Goal: Task Accomplishment & Management: Use online tool/utility

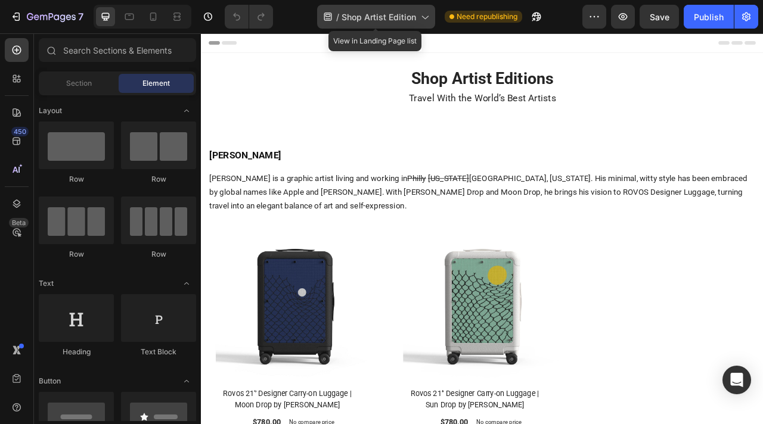
click at [380, 25] on div "/ Shop Artist Edition" at bounding box center [376, 17] width 118 height 24
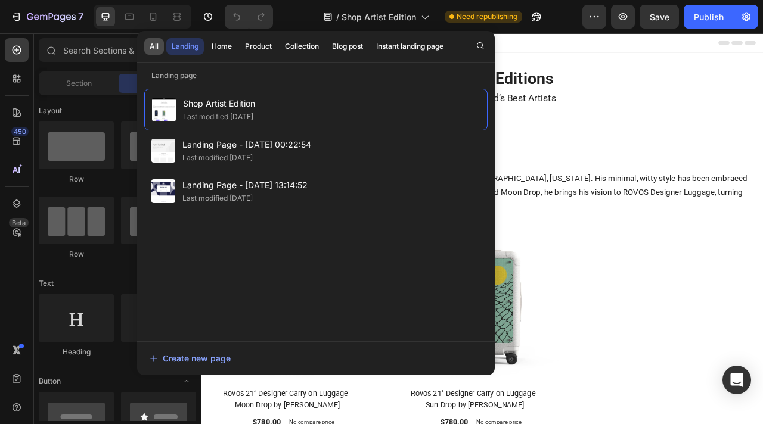
click at [153, 48] on div "All" at bounding box center [154, 46] width 9 height 11
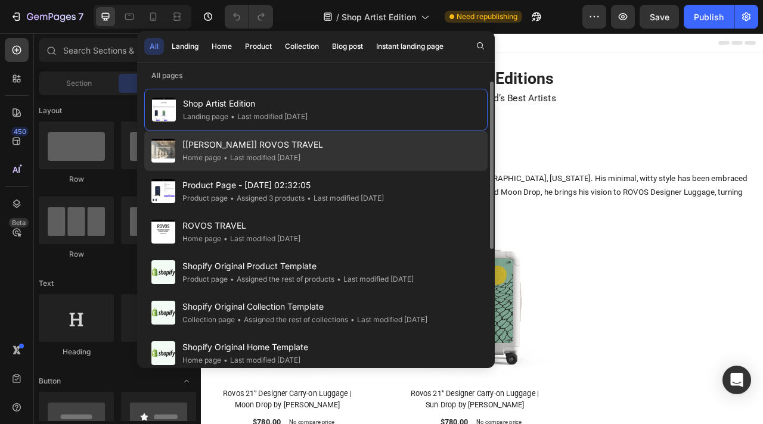
click at [250, 145] on span "[[PERSON_NAME]] ROVOS TRAVEL" at bounding box center [252, 145] width 141 height 14
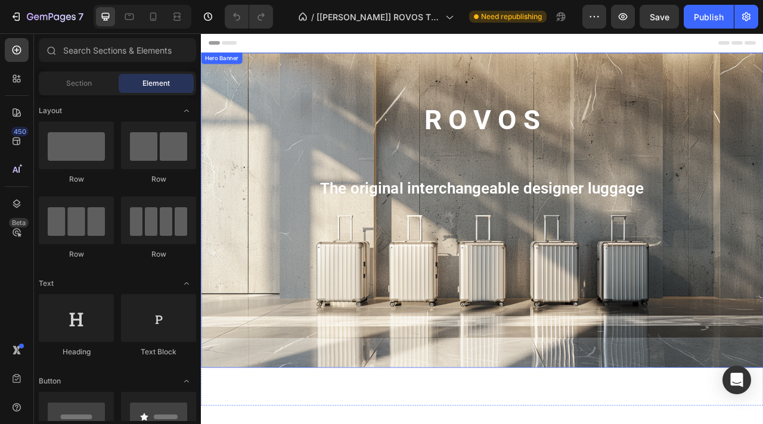
click at [237, 306] on div "Background Image" at bounding box center [558, 258] width 715 height 401
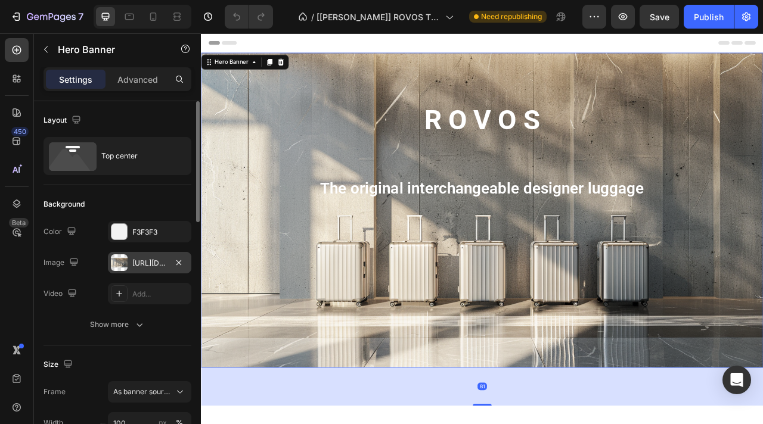
click at [155, 263] on div "https://cdn.shopify.com/s/files/1/0917/7936/7278/files/gempages_571006732801672…" at bounding box center [149, 263] width 35 height 11
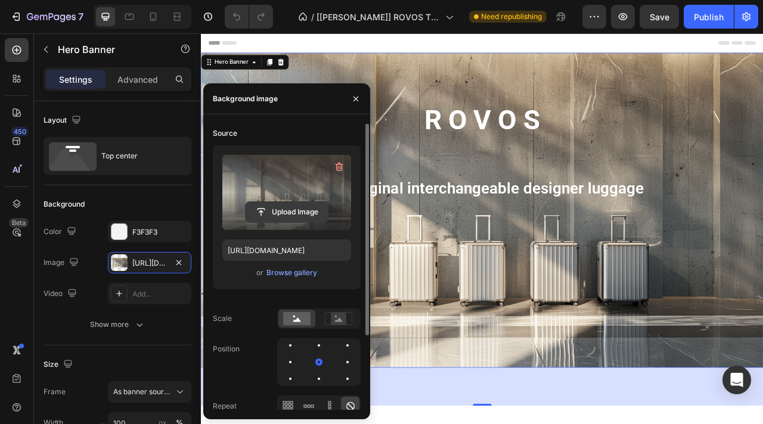
click at [290, 212] on input "file" at bounding box center [287, 212] width 82 height 20
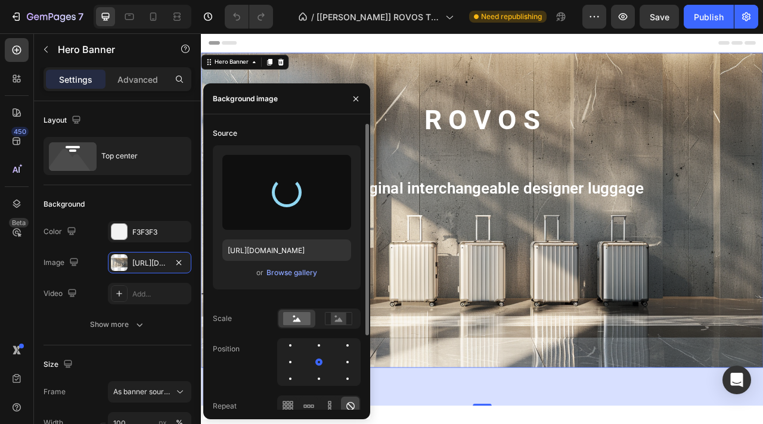
type input "https://cdn.shopify.com/s/files/1/0917/7936/7278/files/gempages_571006732801672…"
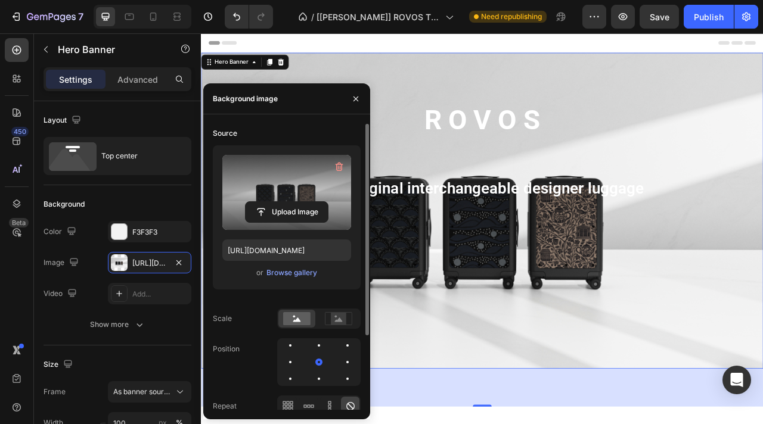
click at [744, 377] on div "Background Image" at bounding box center [558, 259] width 715 height 402
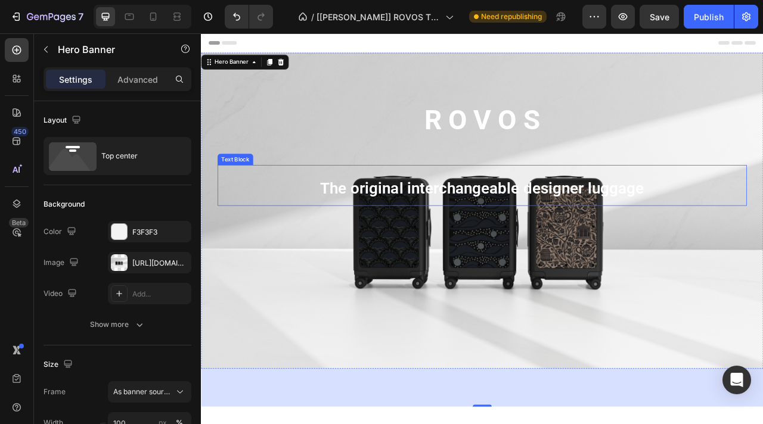
click at [585, 227] on span "The original interchangeable designer luggage" at bounding box center [559, 230] width 412 height 23
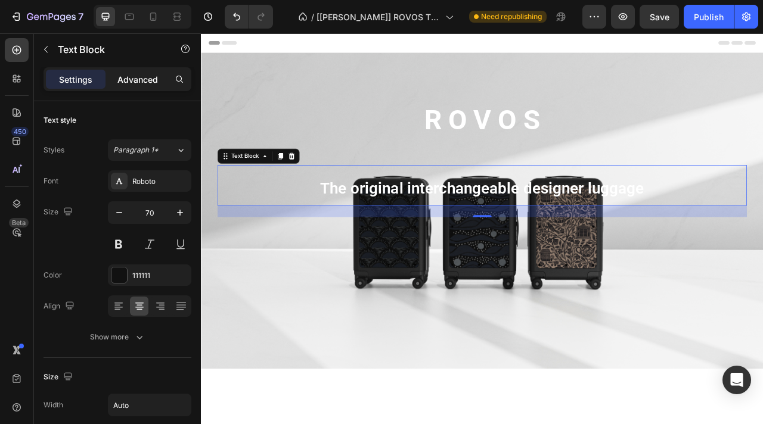
click at [143, 85] on p "Advanced" at bounding box center [137, 79] width 41 height 13
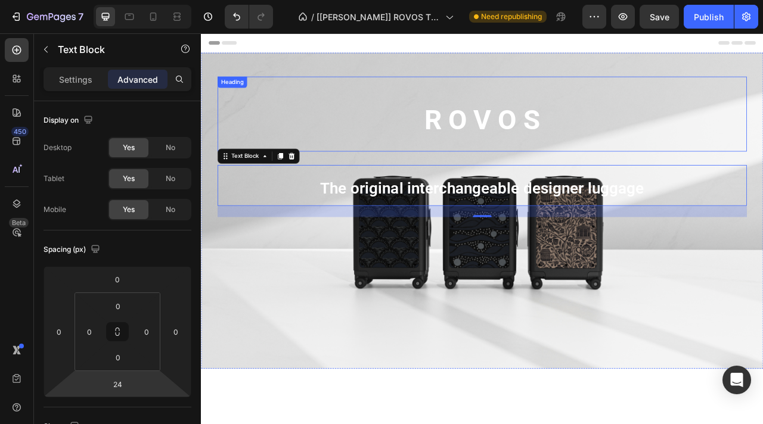
click at [552, 142] on strong "R O V O S" at bounding box center [558, 143] width 147 height 41
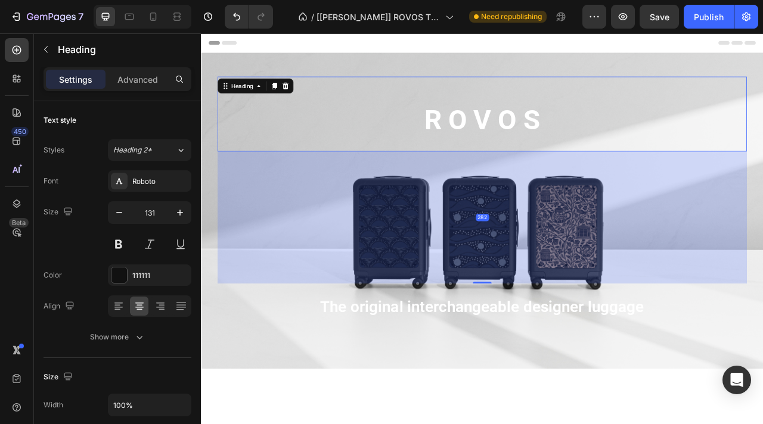
drag, startPoint x: 560, startPoint y: 199, endPoint x: 576, endPoint y: 350, distance: 151.6
click at [576, 184] on div "282" at bounding box center [558, 184] width 673 height 0
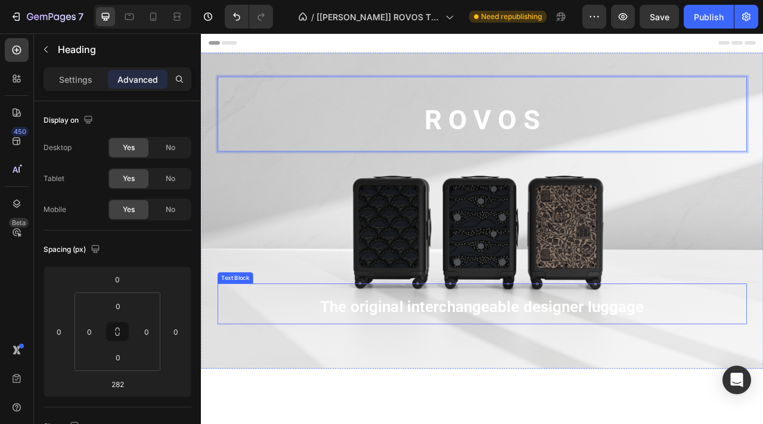
click at [550, 385] on span "The original interchangeable designer luggage" at bounding box center [559, 381] width 412 height 23
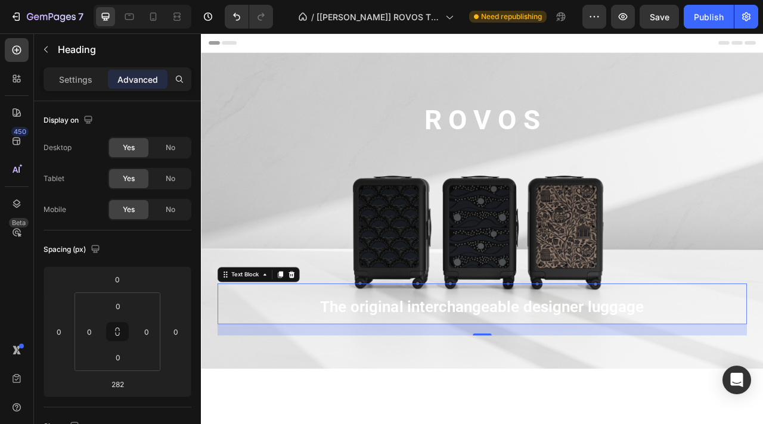
click at [550, 385] on span "The original interchangeable designer luggage" at bounding box center [559, 381] width 412 height 23
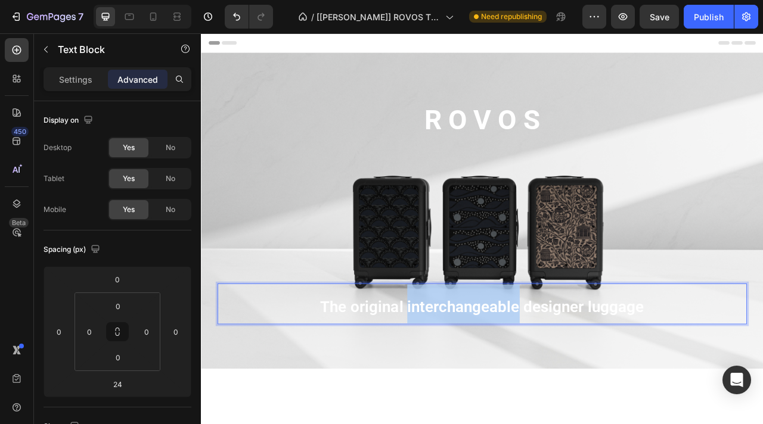
click at [550, 385] on span "The original interchangeable designer luggage" at bounding box center [559, 381] width 412 height 23
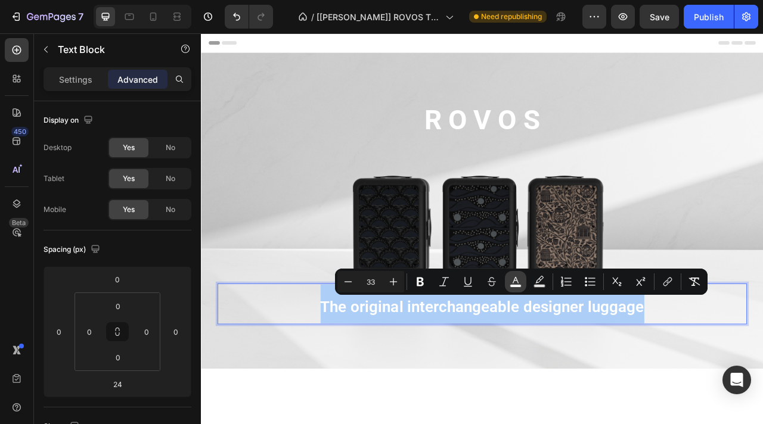
click at [519, 280] on icon "Editor contextual toolbar" at bounding box center [516, 282] width 12 height 12
type input "FFFFFF"
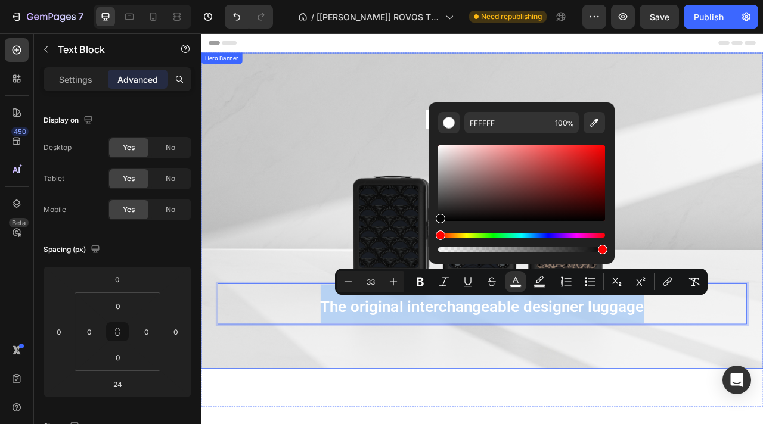
type input "000000"
drag, startPoint x: 684, startPoint y: 243, endPoint x: 486, endPoint y: 277, distance: 200.8
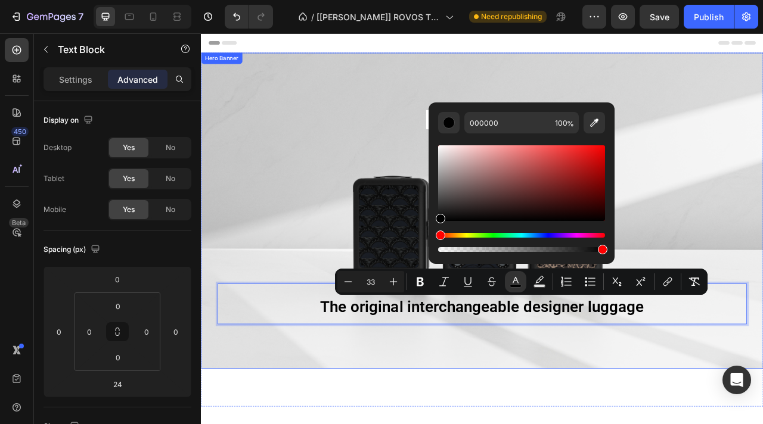
click at [599, 424] on div "Background Image" at bounding box center [558, 259] width 715 height 402
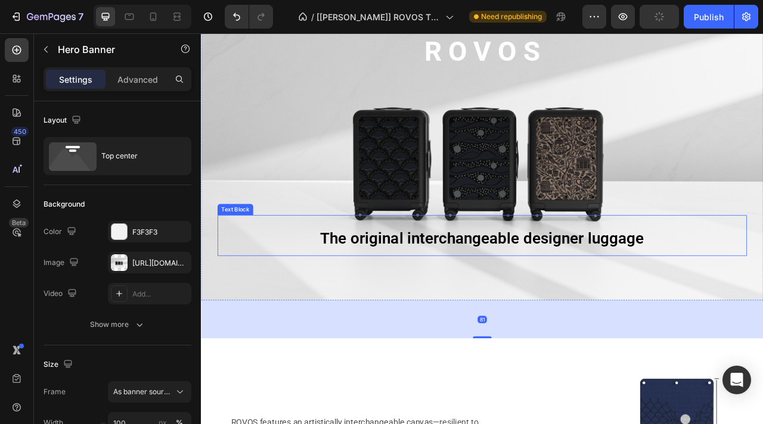
scroll to position [89, 0]
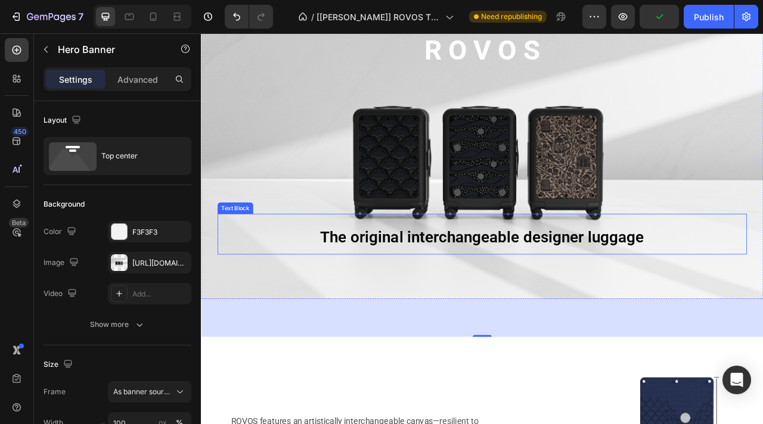
click at [583, 288] on span "The original interchangeable designer luggage" at bounding box center [559, 292] width 412 height 23
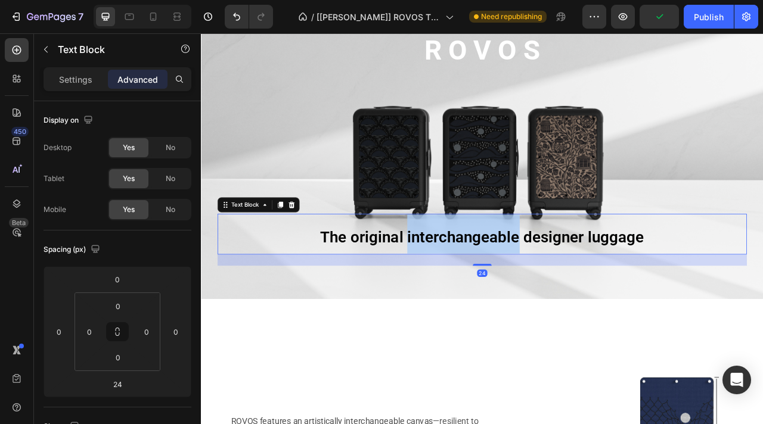
click at [583, 288] on span "The original interchangeable designer luggage" at bounding box center [559, 292] width 412 height 23
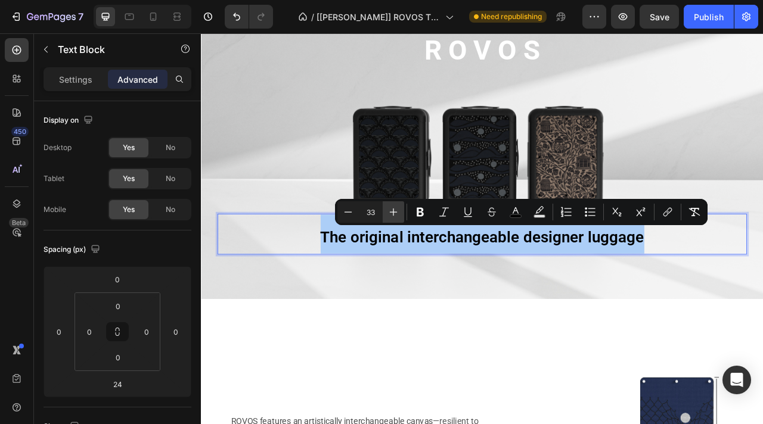
click at [395, 216] on icon "Editor contextual toolbar" at bounding box center [393, 212] width 12 height 12
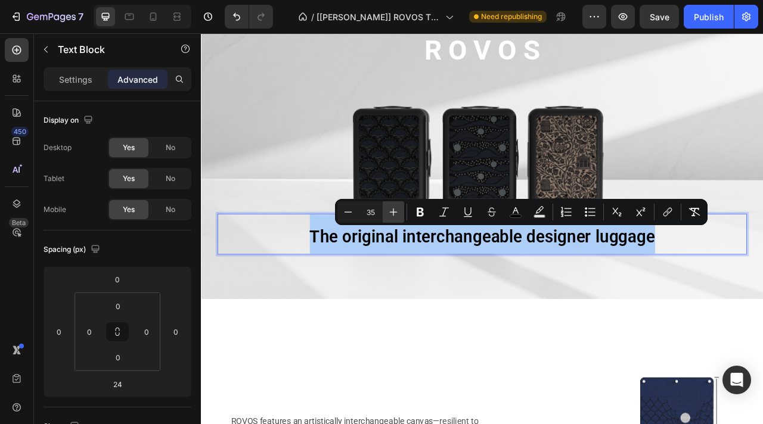
click at [395, 216] on icon "Editor contextual toolbar" at bounding box center [393, 212] width 12 height 12
type input "36"
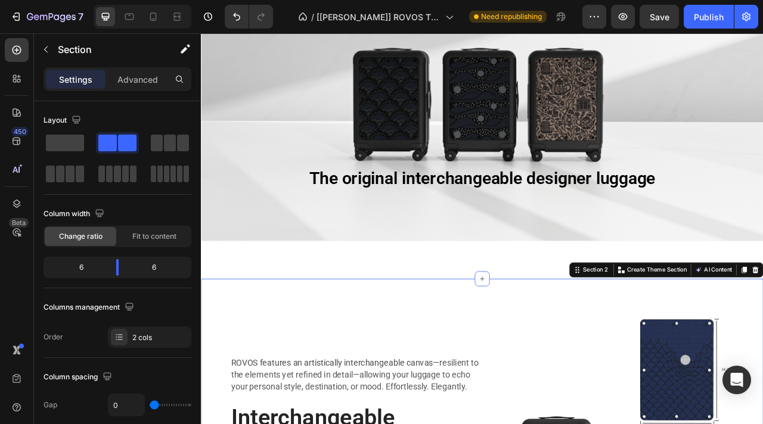
scroll to position [151, 0]
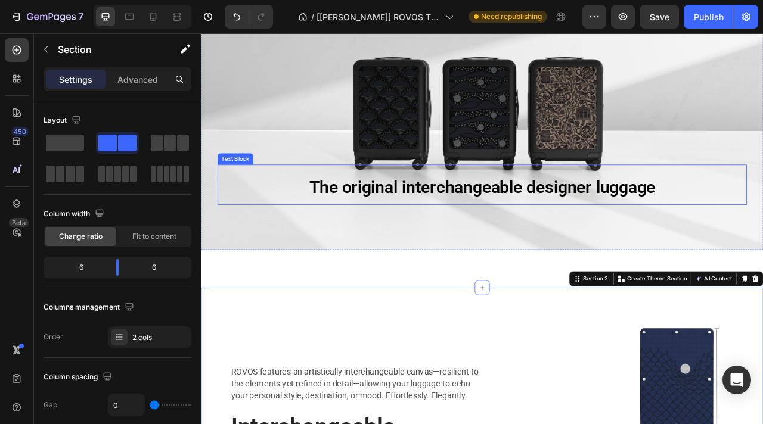
click at [567, 227] on span "The original interchangeable designer luggage" at bounding box center [559, 229] width 440 height 25
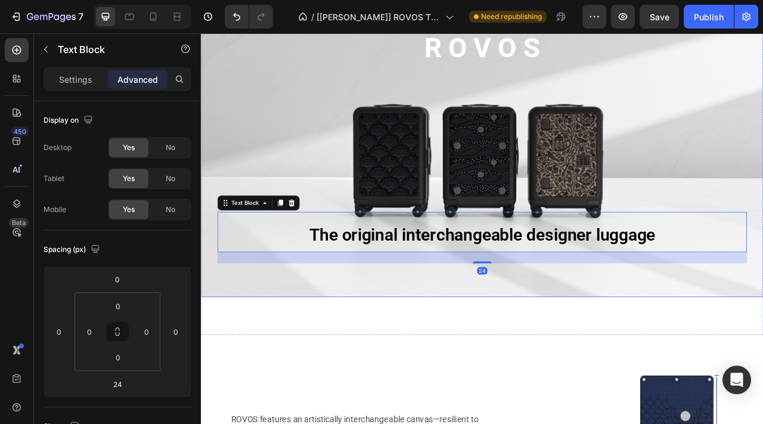
scroll to position [38, 0]
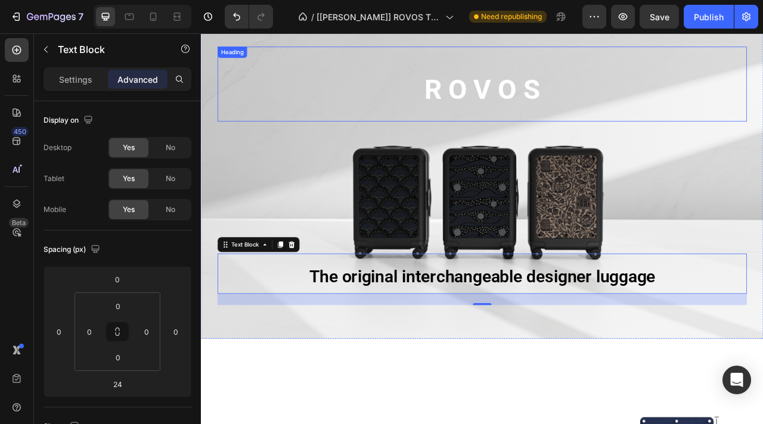
click at [566, 113] on strong "R O V O S" at bounding box center [558, 105] width 147 height 41
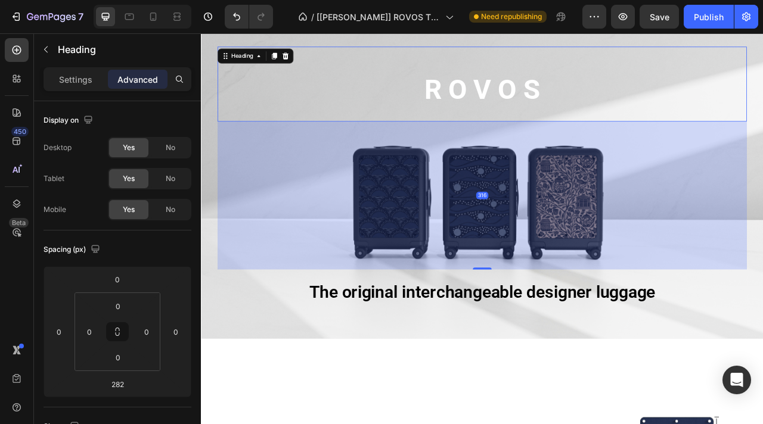
drag, startPoint x: 556, startPoint y: 312, endPoint x: 556, endPoint y: 333, distance: 20.3
click at [556, 333] on div at bounding box center [559, 332] width 24 height 2
type input "316"
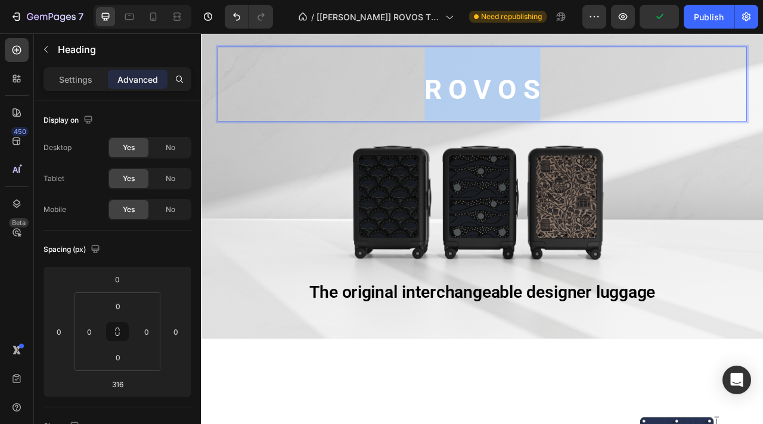
drag, startPoint x: 661, startPoint y: 108, endPoint x: 474, endPoint y: 107, distance: 187.1
click at [474, 107] on p "R O V O S" at bounding box center [558, 97] width 671 height 93
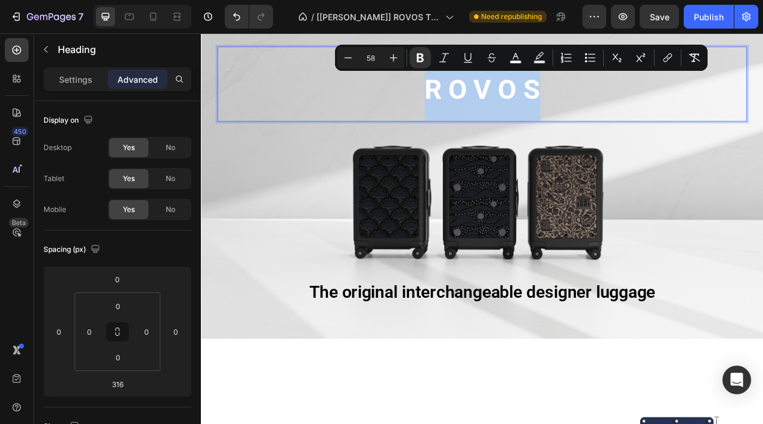
click at [515, 109] on strong "R O V O S" at bounding box center [558, 105] width 147 height 41
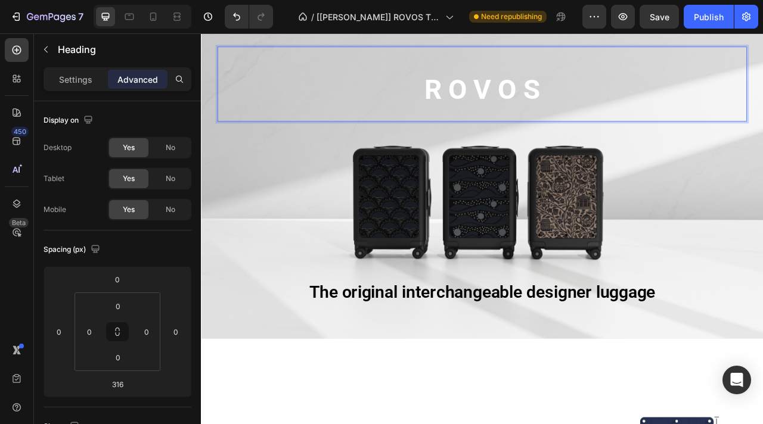
click at [515, 109] on strong "R O V O S" at bounding box center [558, 105] width 147 height 41
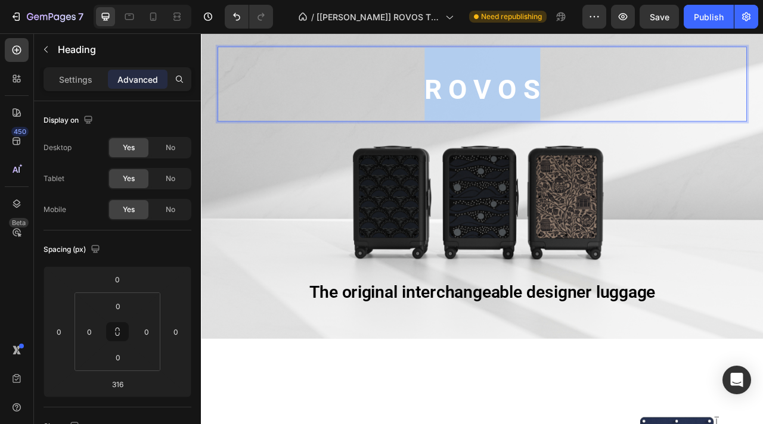
click at [515, 109] on strong "R O V O S" at bounding box center [558, 105] width 147 height 41
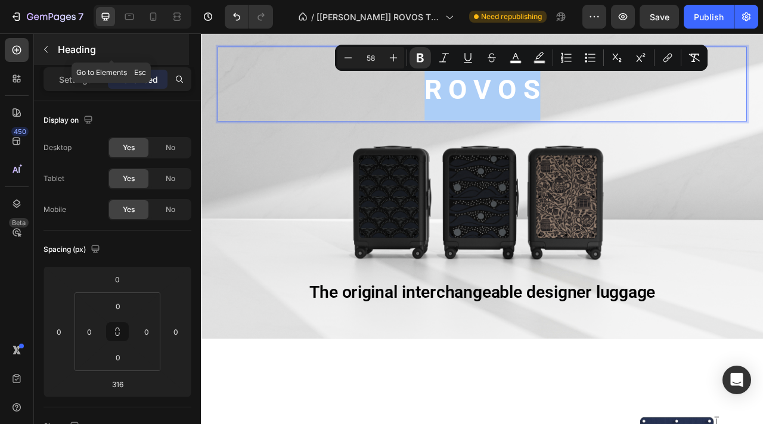
click at [58, 47] on p "Heading" at bounding box center [122, 49] width 129 height 14
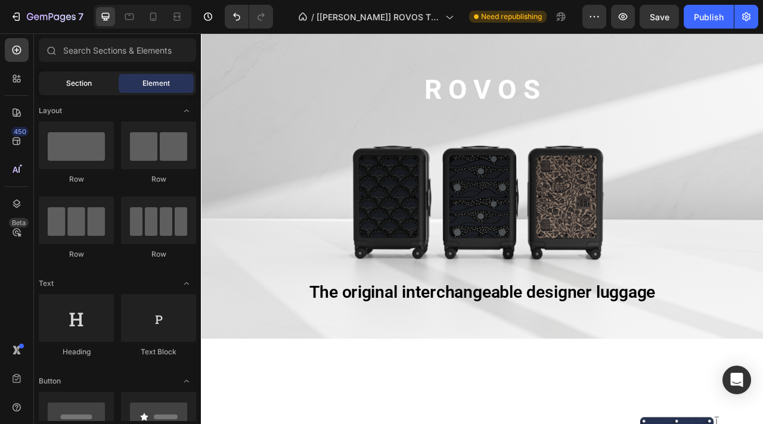
click at [89, 81] on span "Section" at bounding box center [79, 83] width 26 height 11
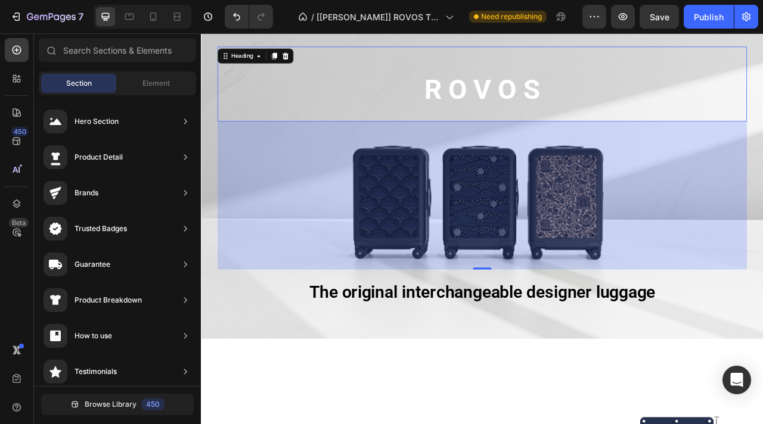
click at [517, 96] on strong "R O V O S" at bounding box center [558, 105] width 147 height 41
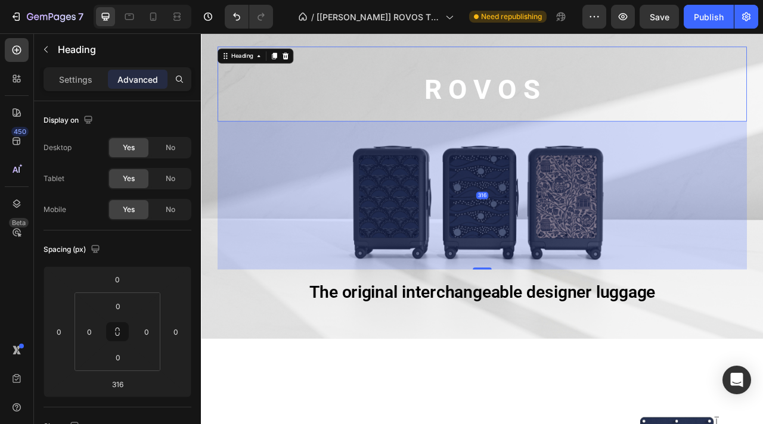
click at [517, 96] on strong "R O V O S" at bounding box center [558, 105] width 147 height 41
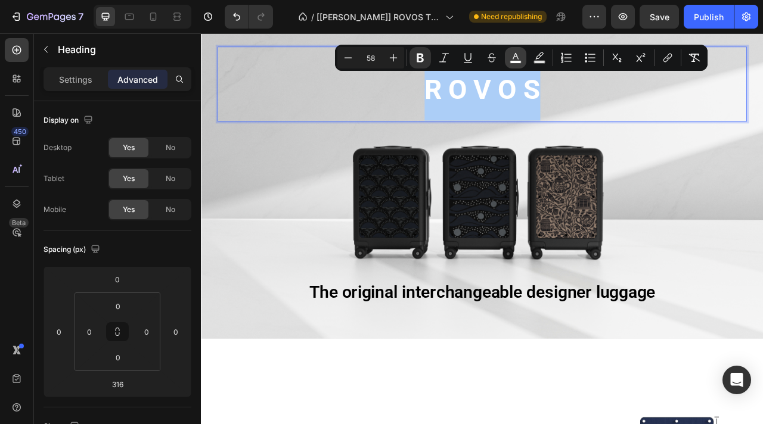
click at [519, 53] on icon "Editor contextual toolbar" at bounding box center [516, 58] width 12 height 12
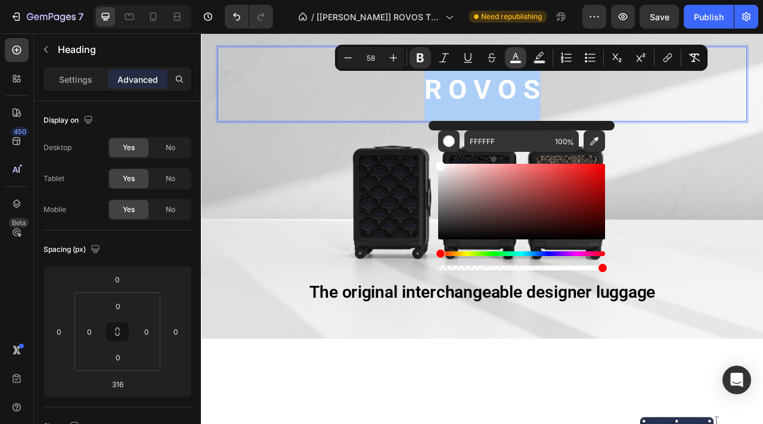
click at [519, 53] on icon "Editor contextual toolbar" at bounding box center [516, 58] width 12 height 12
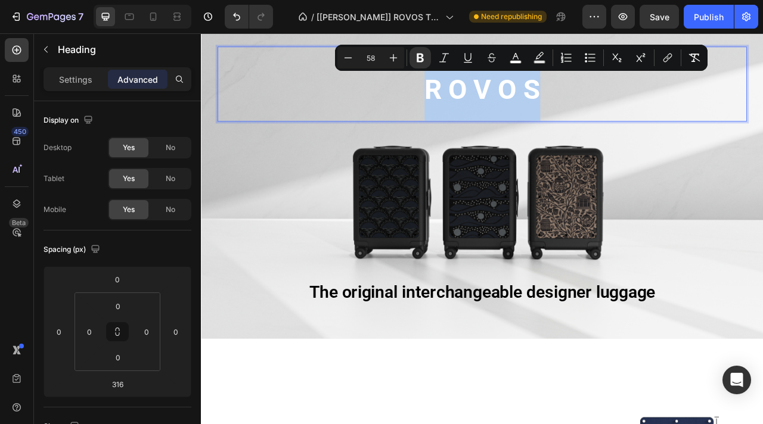
click at [440, 115] on p "R O V O S" at bounding box center [558, 97] width 671 height 93
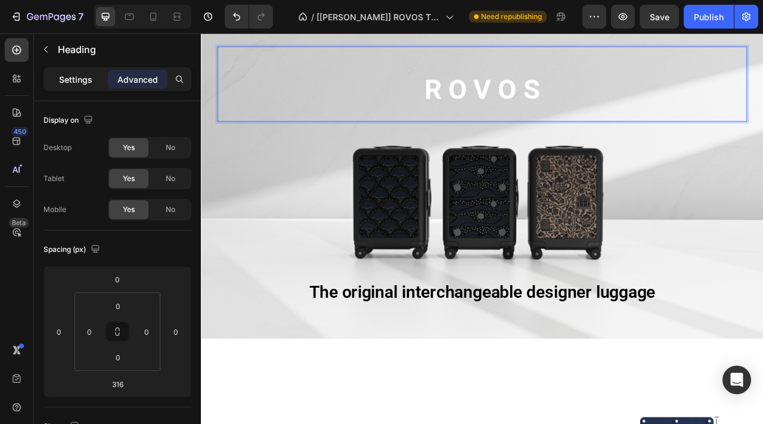
click at [81, 80] on p "Settings" at bounding box center [75, 79] width 33 height 13
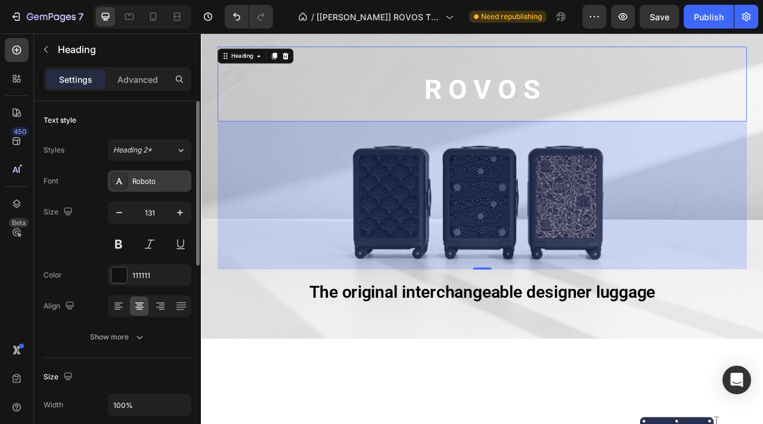
click at [152, 187] on div "Roboto" at bounding box center [160, 181] width 56 height 11
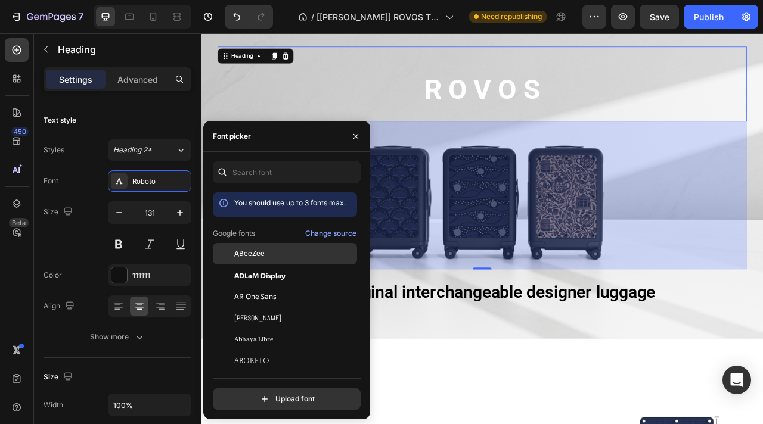
click at [250, 257] on span "ABeeZee" at bounding box center [249, 254] width 30 height 11
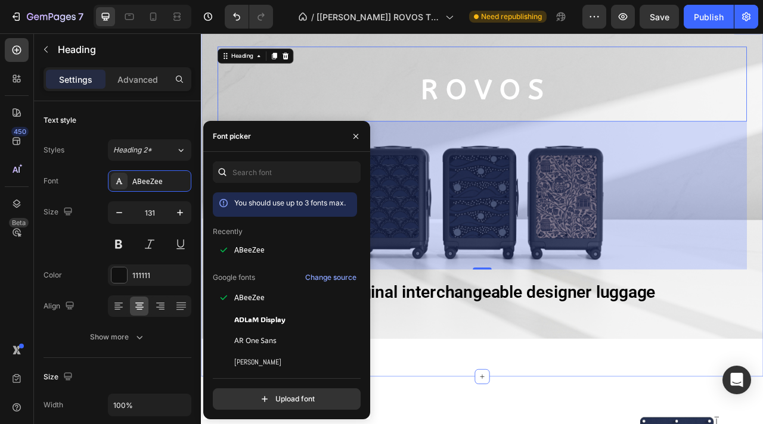
click at [669, 424] on div "⁠⁠⁠⁠⁠⁠⁠ R O V O S Heading 316 The original interchangeable designer luggage Tex…" at bounding box center [558, 245] width 715 height 451
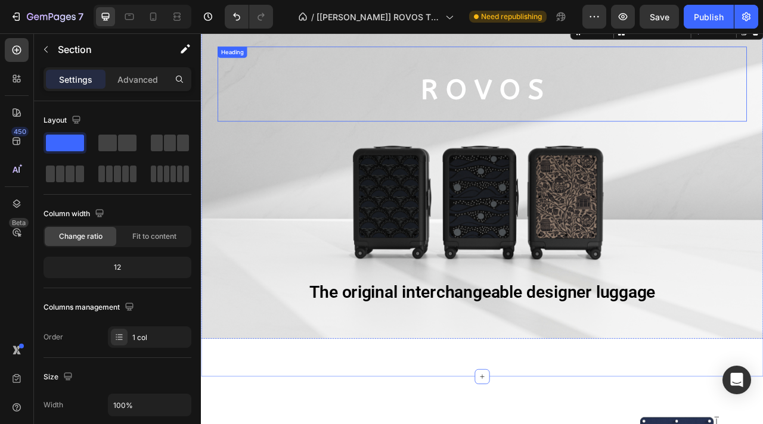
click at [576, 95] on strong "R O V O S" at bounding box center [558, 105] width 156 height 41
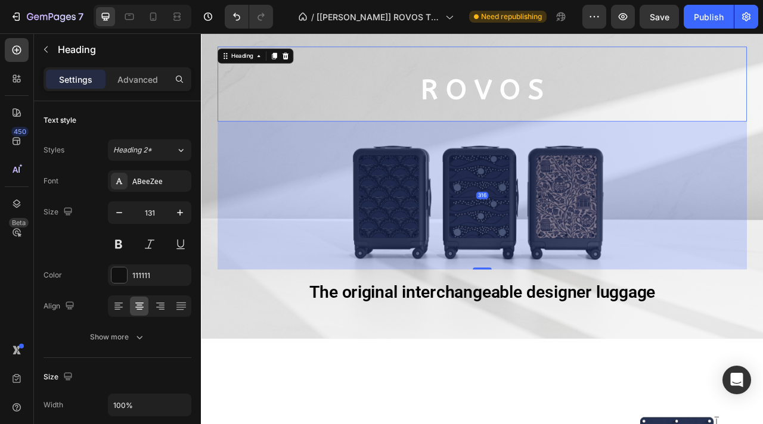
click at [576, 95] on strong "R O V O S" at bounding box center [558, 105] width 156 height 41
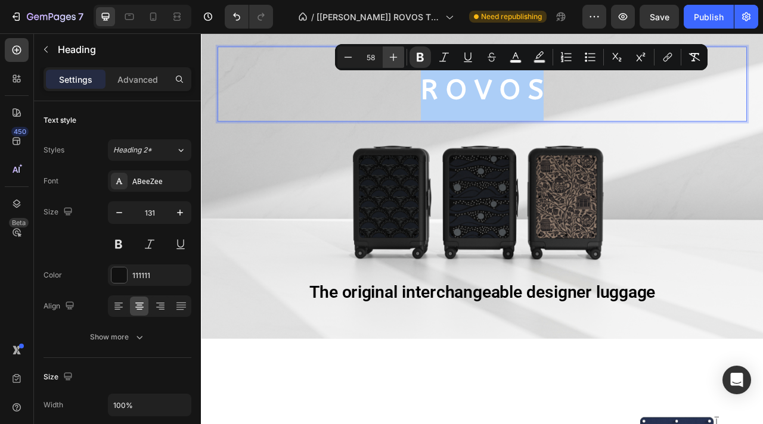
click at [393, 57] on icon "Editor contextual toolbar" at bounding box center [394, 58] width 8 height 8
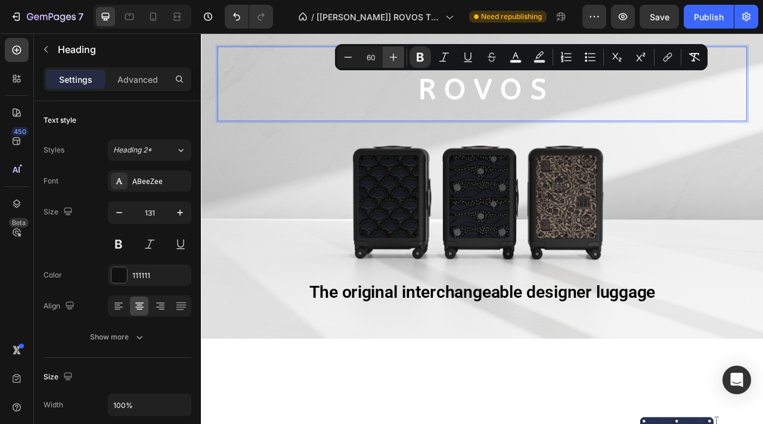
click at [393, 57] on icon "Editor contextual toolbar" at bounding box center [394, 58] width 8 height 8
type input "63"
click at [338, 278] on div "R O V O S Heading 316 The original interchangeable designer luggage Text Block" at bounding box center [558, 224] width 673 height 348
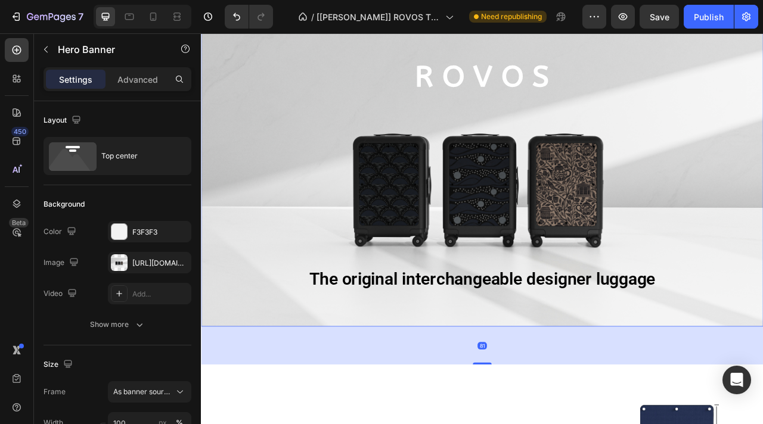
scroll to position [37, 0]
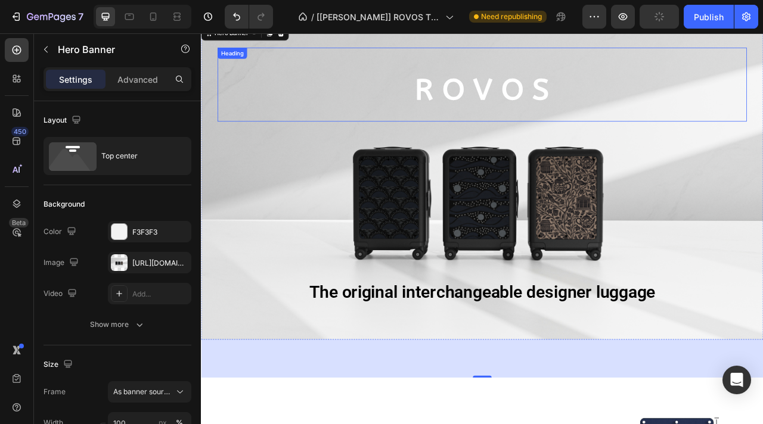
click at [547, 92] on strong "R O V O S" at bounding box center [558, 105] width 171 height 45
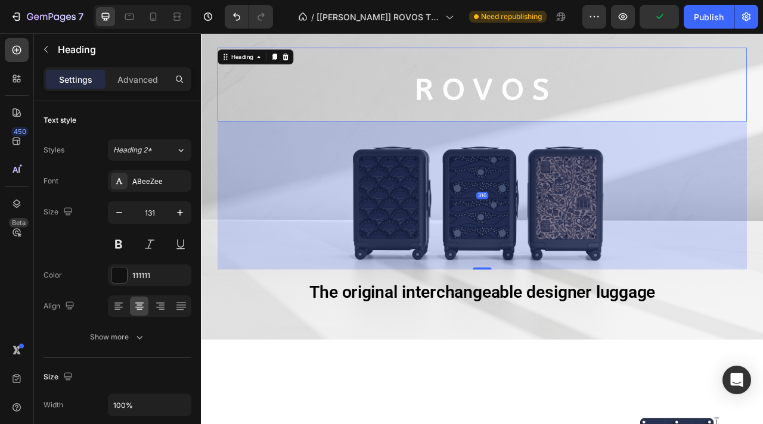
click at [547, 92] on strong "R O V O S" at bounding box center [558, 105] width 171 height 45
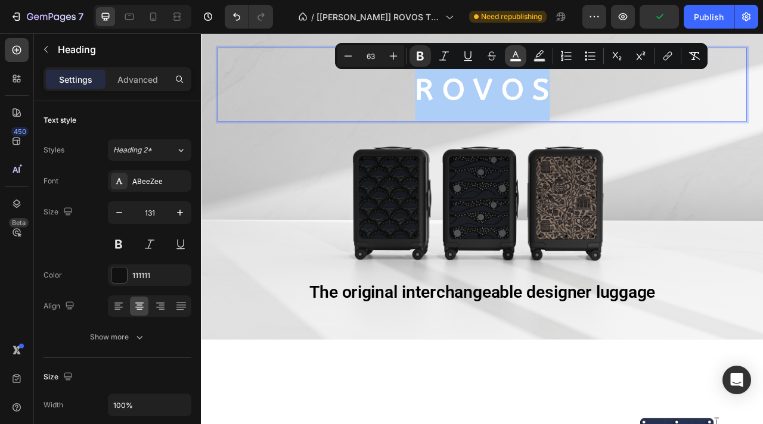
click at [519, 57] on icon "Editor contextual toolbar" at bounding box center [516, 56] width 12 height 12
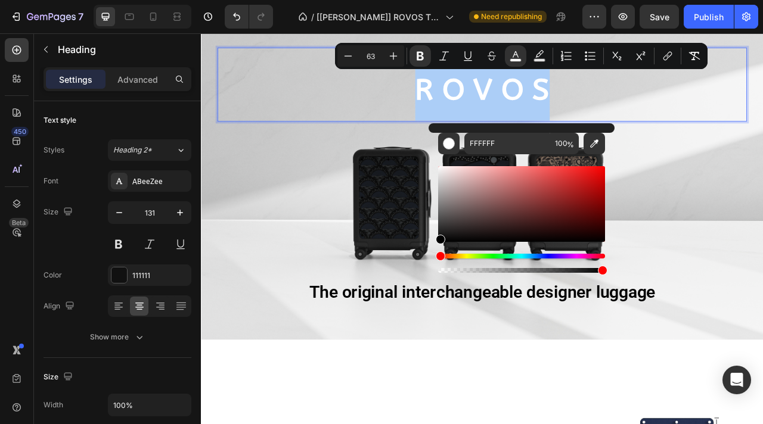
drag, startPoint x: 480, startPoint y: 214, endPoint x: 439, endPoint y: 246, distance: 51.9
click at [439, 246] on div "Editor contextual toolbar" at bounding box center [521, 219] width 167 height 111
type input "000000"
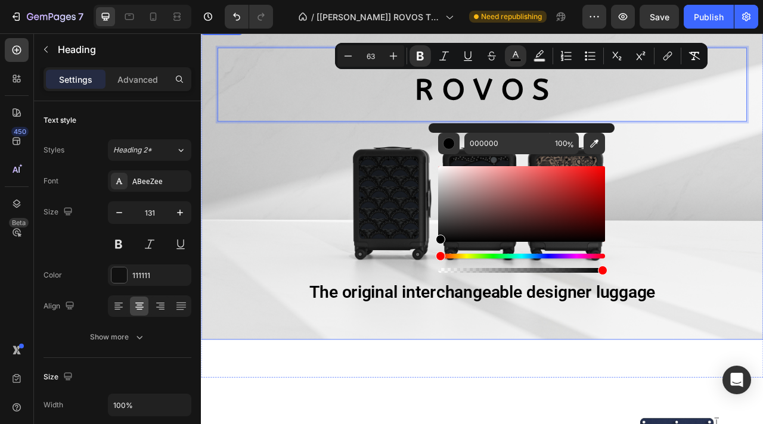
click at [762, 243] on div "R O V O S Heading 316 The original interchangeable designer luggage Text Block" at bounding box center [558, 225] width 673 height 348
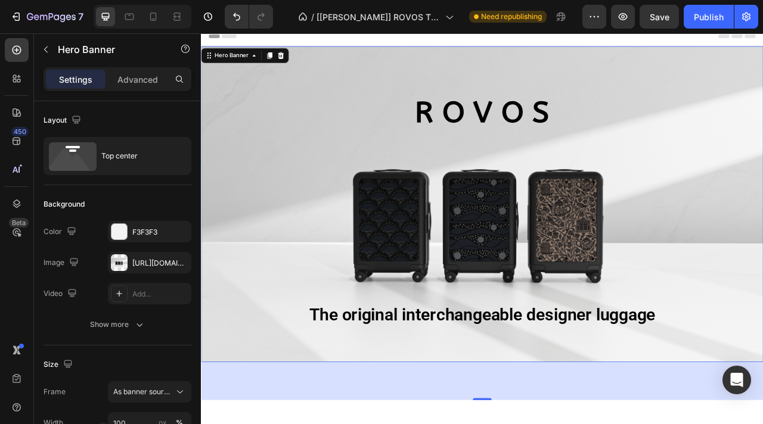
scroll to position [7, 0]
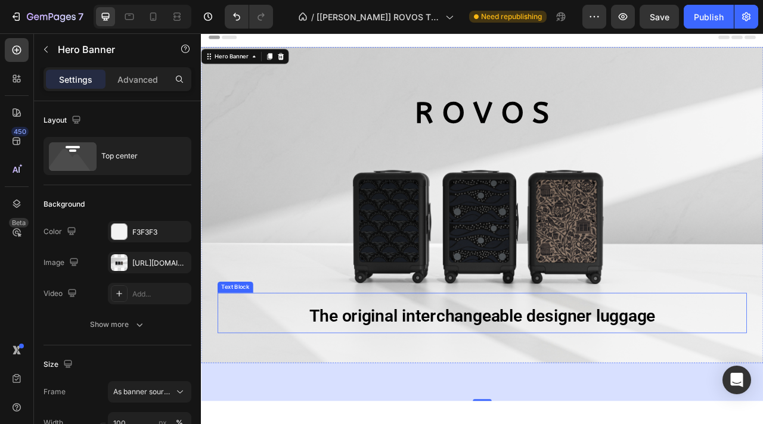
click at [603, 394] on span "The original interchangeable designer luggage" at bounding box center [559, 392] width 440 height 25
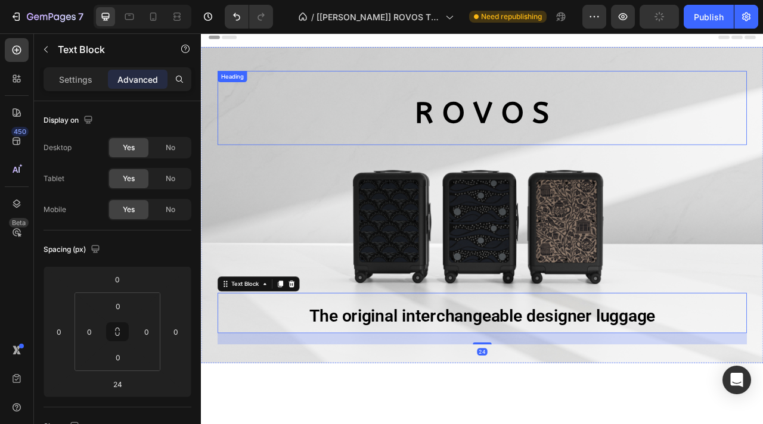
click at [585, 134] on strong "R O V O S" at bounding box center [558, 135] width 171 height 45
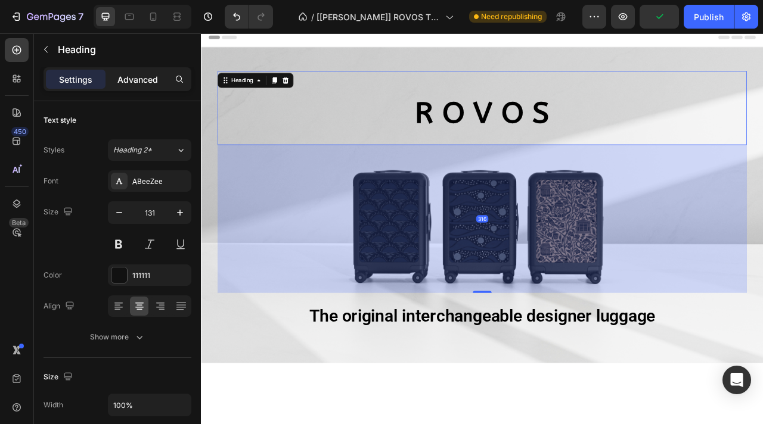
click at [143, 77] on p "Advanced" at bounding box center [137, 79] width 41 height 13
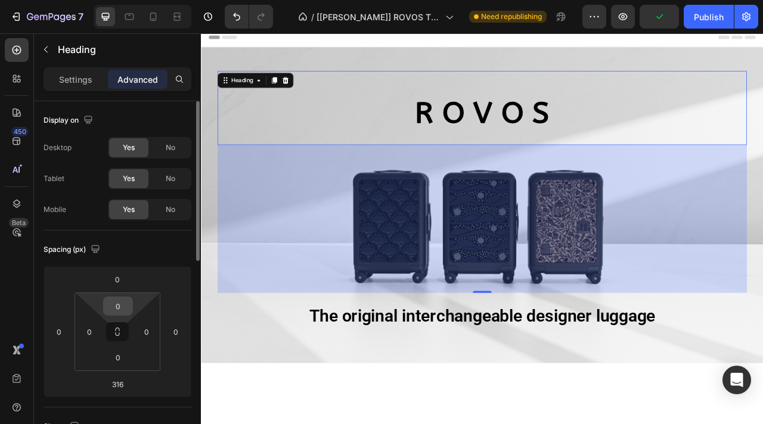
click at [119, 305] on input "0" at bounding box center [118, 306] width 24 height 18
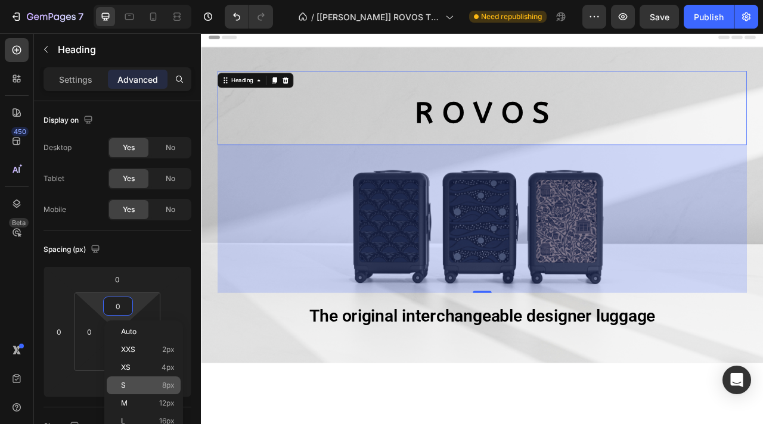
click at [145, 390] on div "S 8px" at bounding box center [144, 386] width 74 height 18
type input "8"
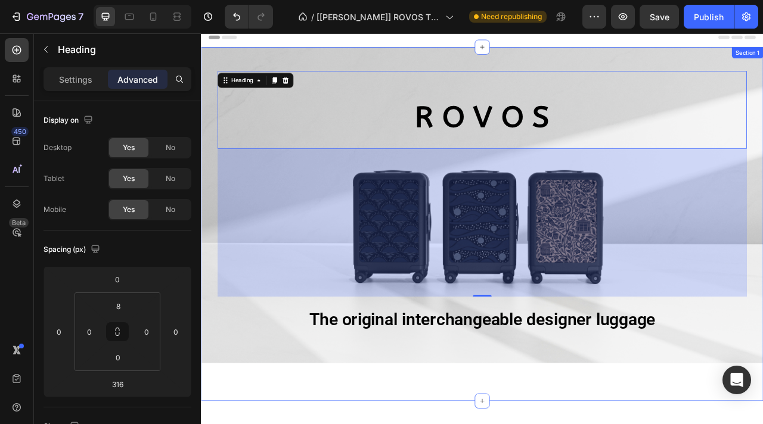
click at [433, 424] on div "⁠⁠⁠⁠⁠⁠⁠ R O V O S Heading 316 The original interchangeable designer luggage Tex…" at bounding box center [558, 276] width 715 height 451
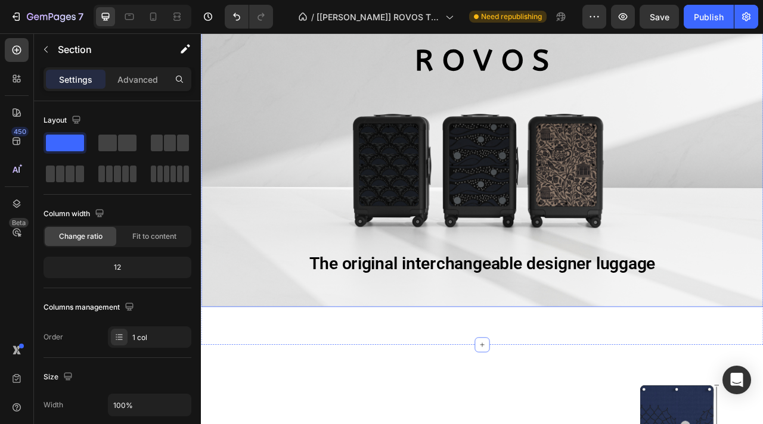
scroll to position [51, 0]
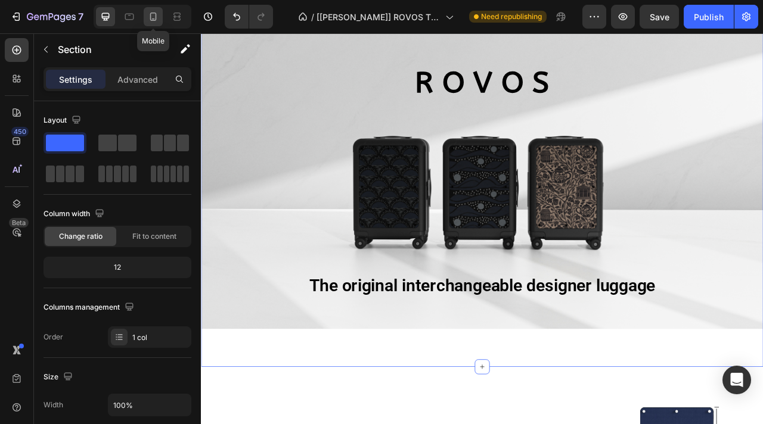
click at [153, 20] on icon at bounding box center [153, 17] width 7 height 8
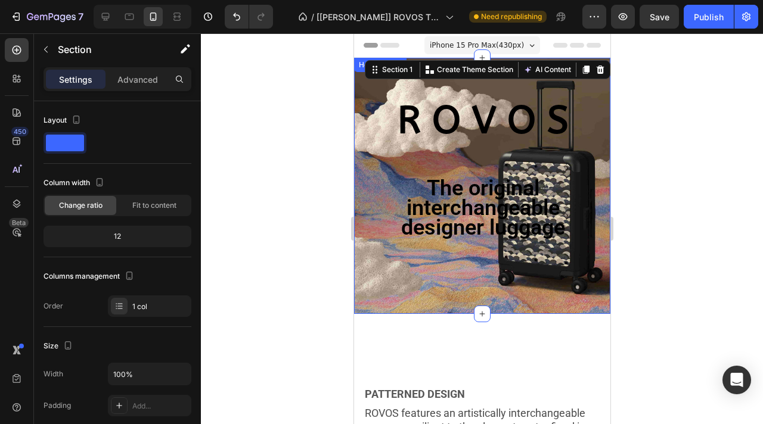
click at [366, 155] on div "⁠⁠⁠⁠⁠⁠⁠ R O V O S Heading The original interchangeable designer luggage Text Bl…" at bounding box center [481, 167] width 256 height 219
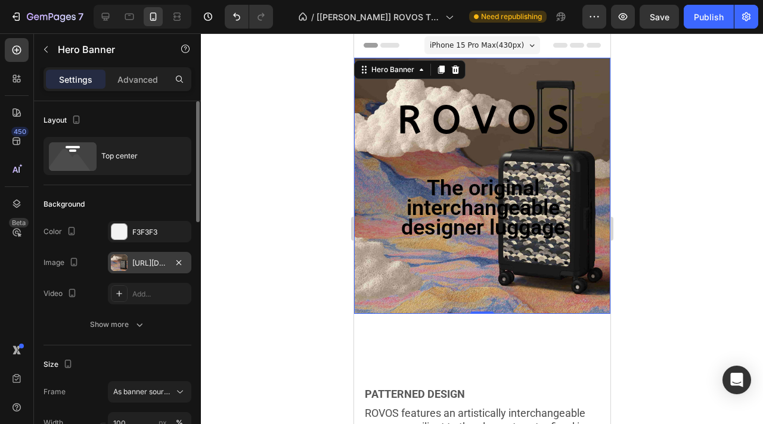
click at [142, 265] on div "https://cdn.shopify.com/s/files/1/0917/7936/7278/files/gempages_571006732801672…" at bounding box center [149, 263] width 35 height 11
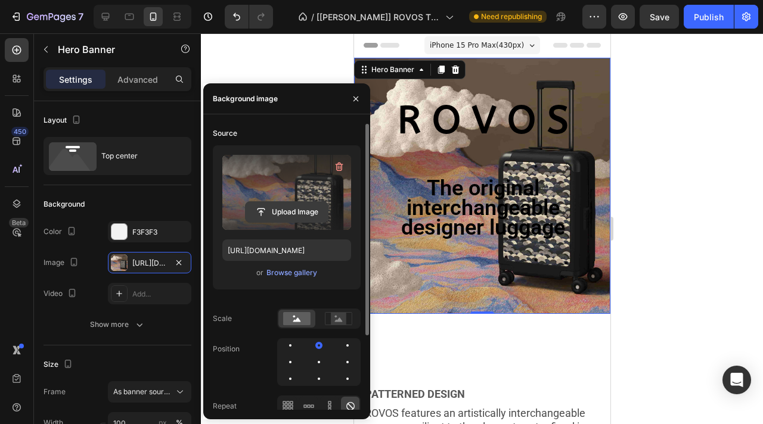
click at [291, 212] on input "file" at bounding box center [287, 212] width 82 height 20
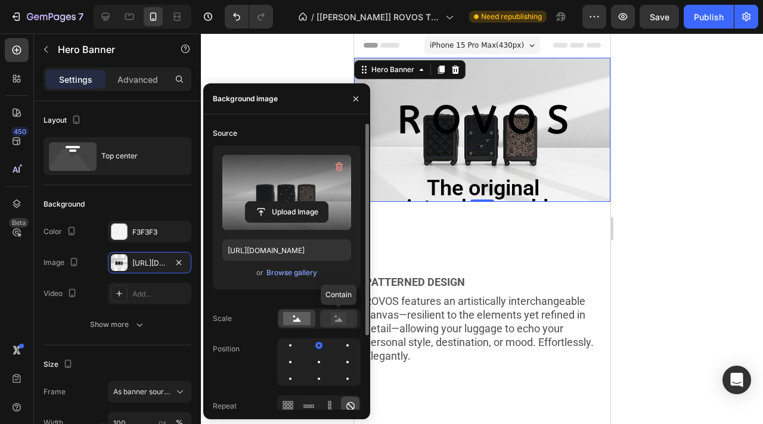
click at [335, 315] on rect at bounding box center [338, 319] width 15 height 12
click at [300, 318] on rect at bounding box center [296, 318] width 27 height 13
click at [318, 362] on div at bounding box center [319, 362] width 2 height 2
click at [340, 346] on div at bounding box center [347, 346] width 14 height 14
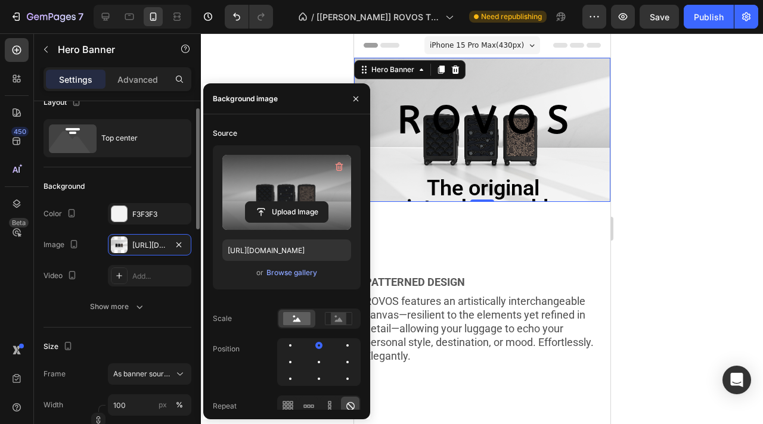
scroll to position [20, 0]
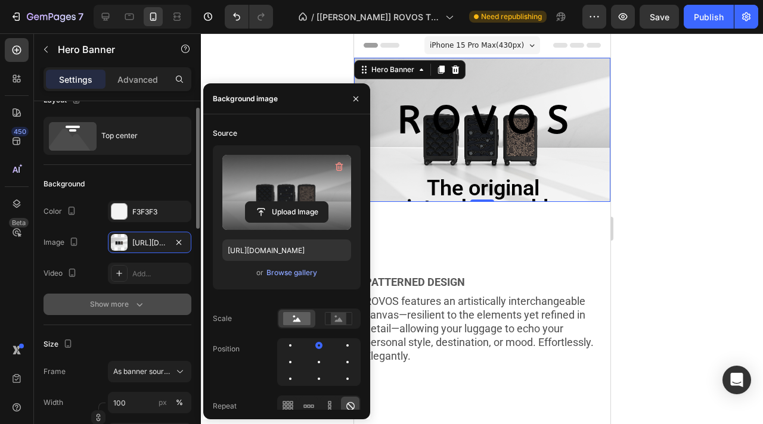
click at [134, 308] on icon "button" at bounding box center [140, 305] width 12 height 12
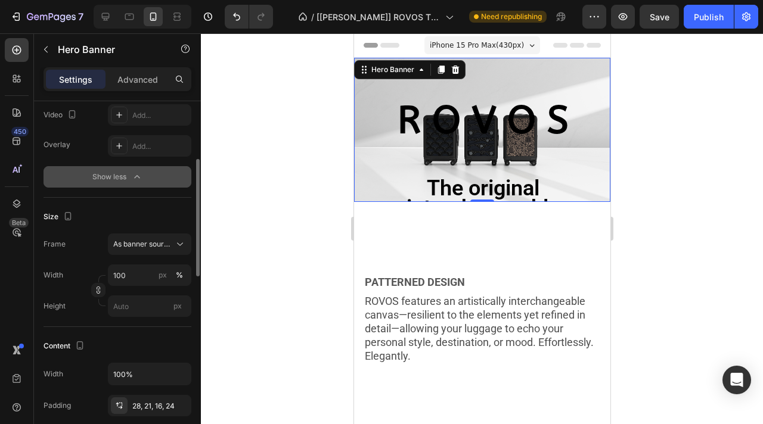
scroll to position [0, 0]
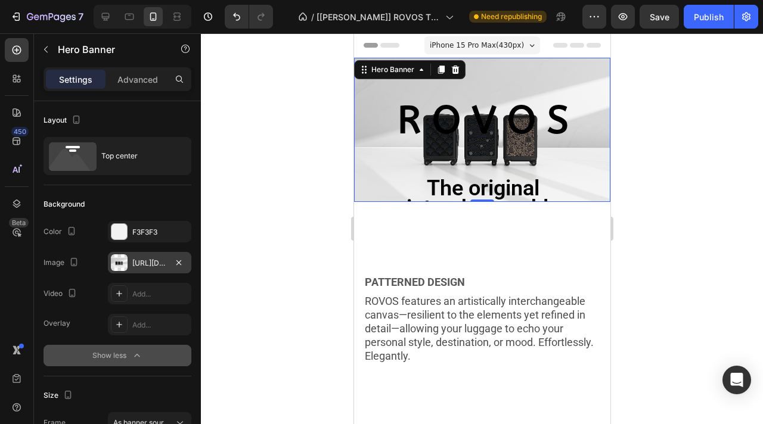
click at [150, 262] on div "https://cdn.shopify.com/s/files/1/0917/7936/7278/files/gempages_571006732801672…" at bounding box center [149, 263] width 35 height 11
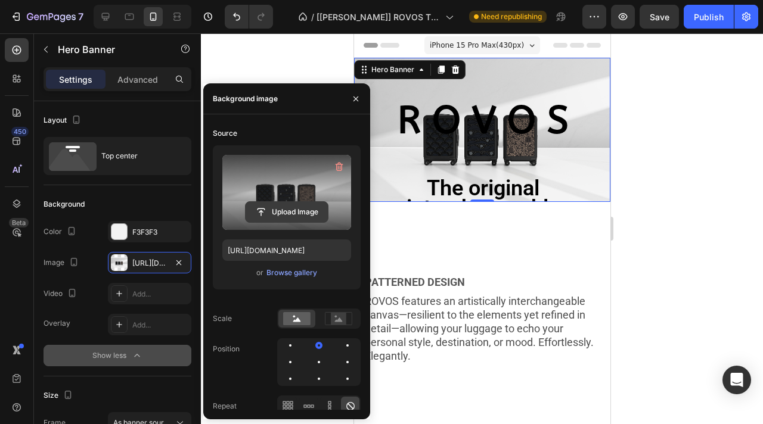
click at [284, 213] on input "file" at bounding box center [287, 212] width 82 height 20
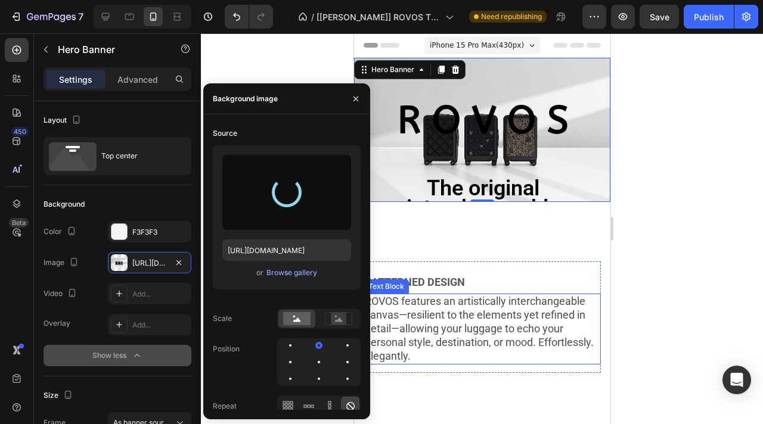
type input "https://cdn.shopify.com/s/files/1/0917/7936/7278/files/gempages_571006732801672…"
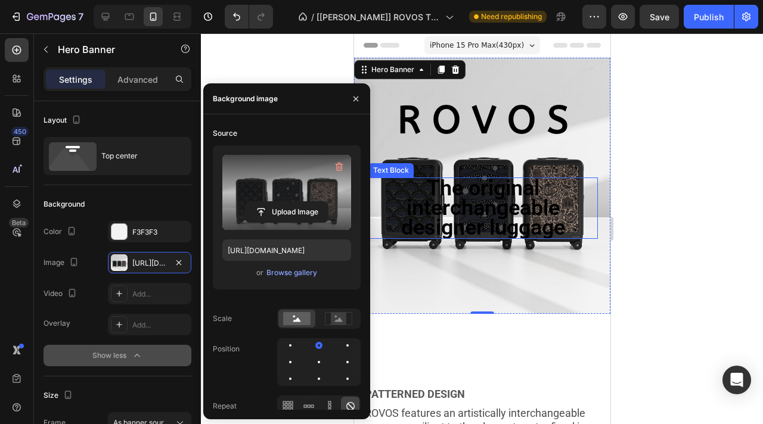
click at [513, 214] on span "The original interchangeable designer luggage" at bounding box center [483, 208] width 164 height 64
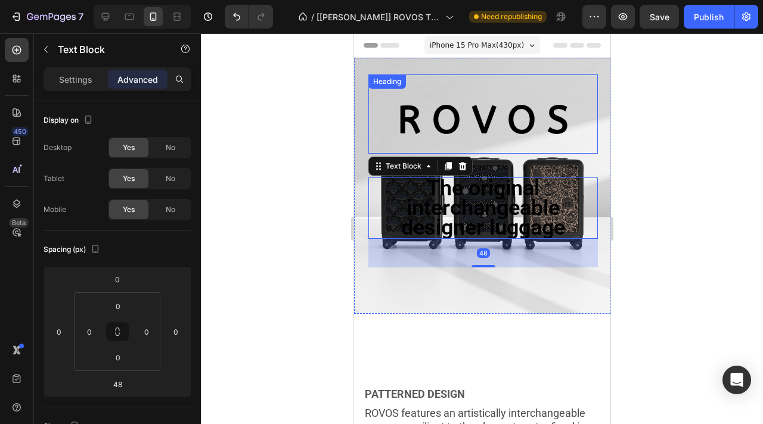
click at [504, 127] on strong "R O V O S" at bounding box center [482, 120] width 171 height 45
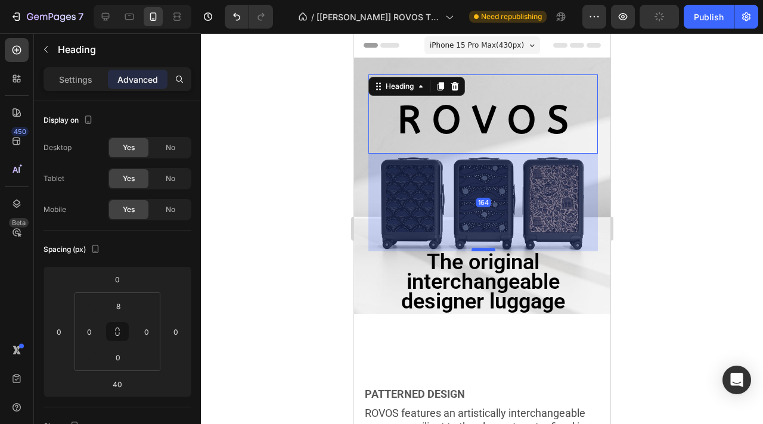
drag, startPoint x: 483, startPoint y: 177, endPoint x: 490, endPoint y: 251, distance: 74.2
click at [490, 251] on div at bounding box center [483, 250] width 24 height 4
type input "164"
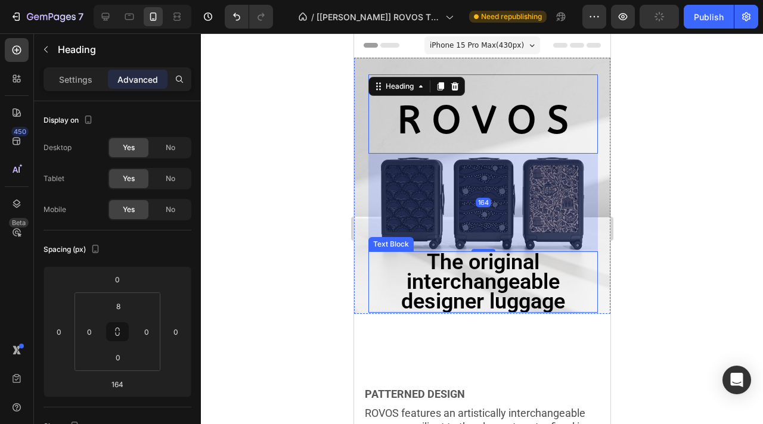
click at [662, 270] on div at bounding box center [482, 228] width 562 height 391
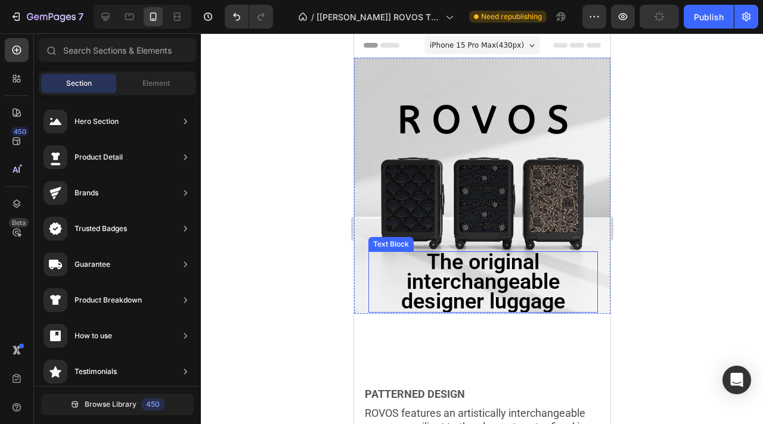
click at [515, 306] on span "The original interchangeable designer luggage" at bounding box center [483, 282] width 164 height 64
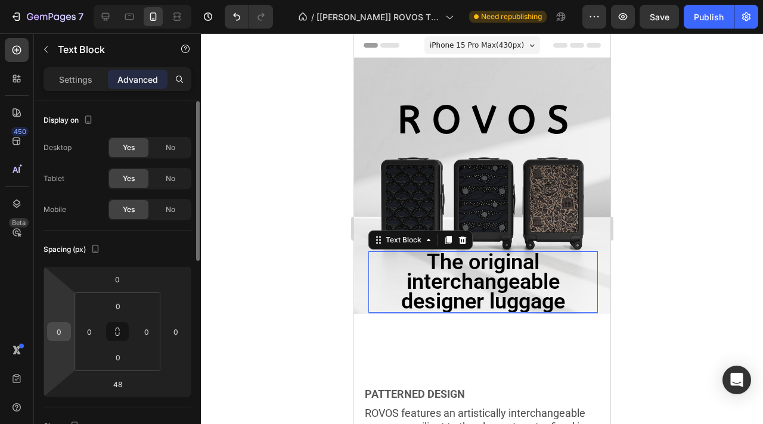
click at [63, 336] on input "0" at bounding box center [59, 332] width 18 height 18
click at [94, 338] on input "0" at bounding box center [89, 332] width 18 height 18
click at [54, 328] on input "0" at bounding box center [59, 332] width 18 height 18
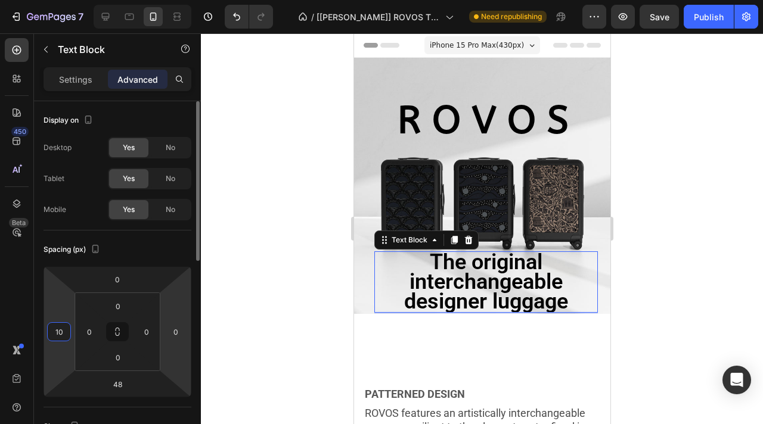
type input "1"
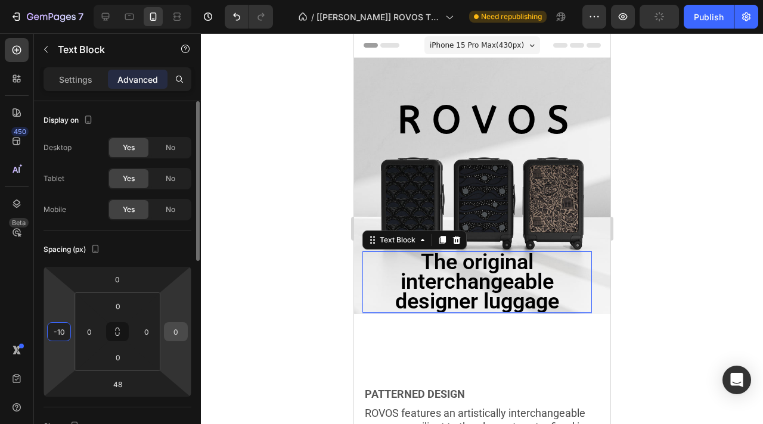
type input "-10"
click at [187, 336] on div "0" at bounding box center [176, 331] width 24 height 19
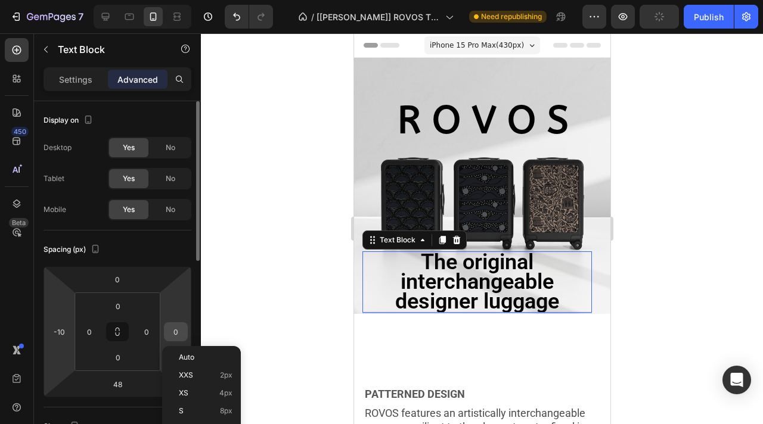
click at [182, 336] on input "0" at bounding box center [176, 332] width 18 height 18
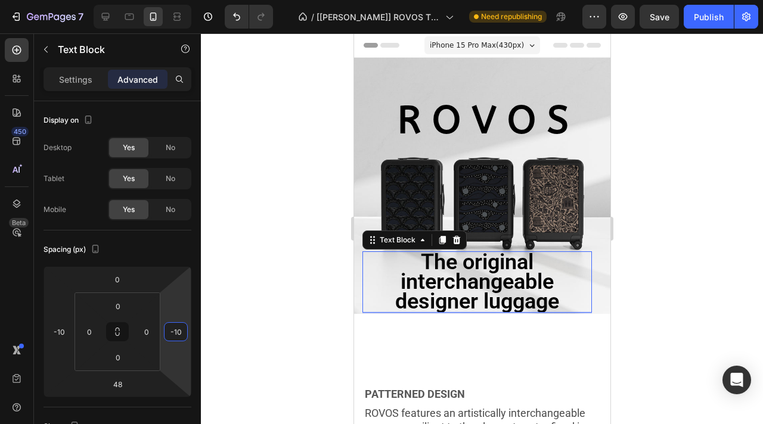
type input "-10"
click at [245, 344] on div at bounding box center [482, 228] width 562 height 391
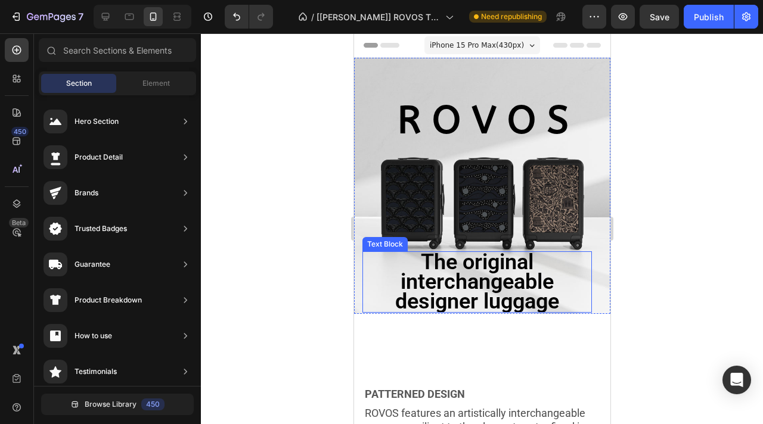
click at [449, 290] on span "The original interchangeable designer luggage" at bounding box center [477, 282] width 164 height 64
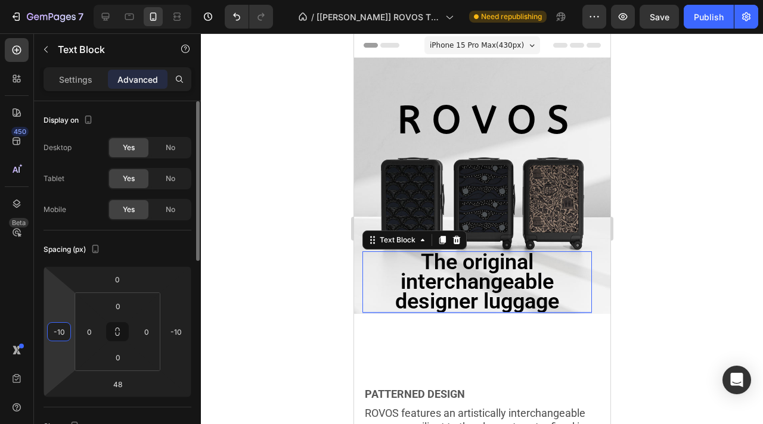
click at [67, 330] on input "-10" at bounding box center [59, 332] width 18 height 18
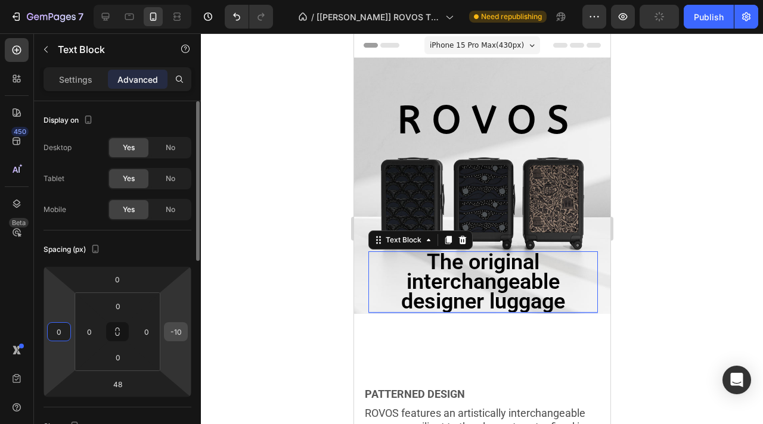
type input "0"
click at [179, 337] on input "-10" at bounding box center [176, 332] width 18 height 18
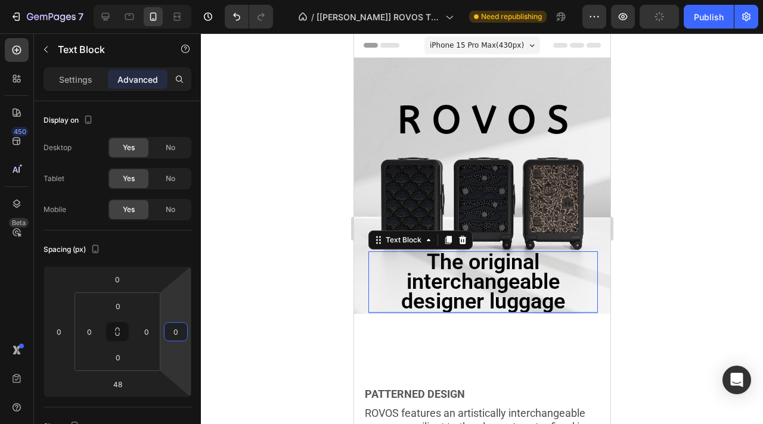
type input "0"
click at [242, 310] on div at bounding box center [482, 228] width 562 height 391
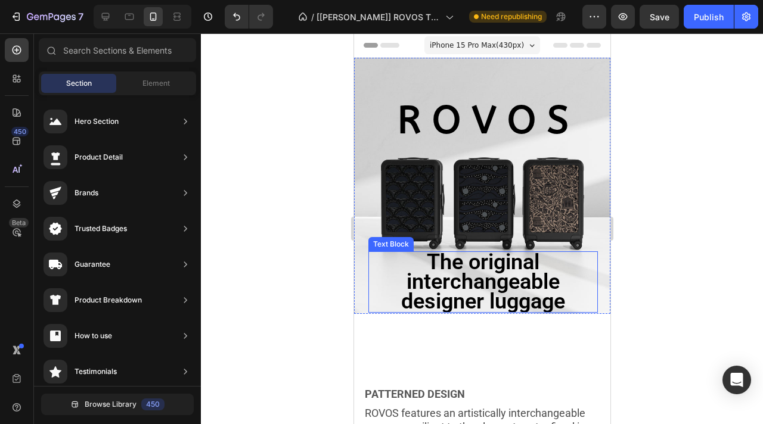
click at [476, 294] on span "The original interchangeable designer luggage" at bounding box center [483, 282] width 164 height 64
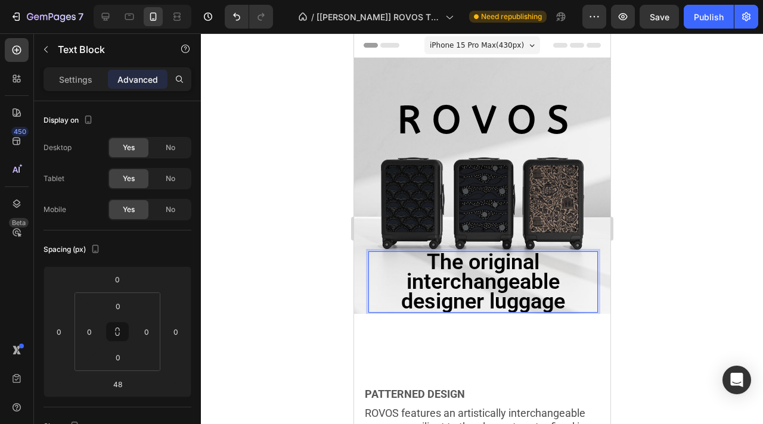
click at [476, 294] on span "The original interchangeable designer luggage" at bounding box center [483, 282] width 164 height 64
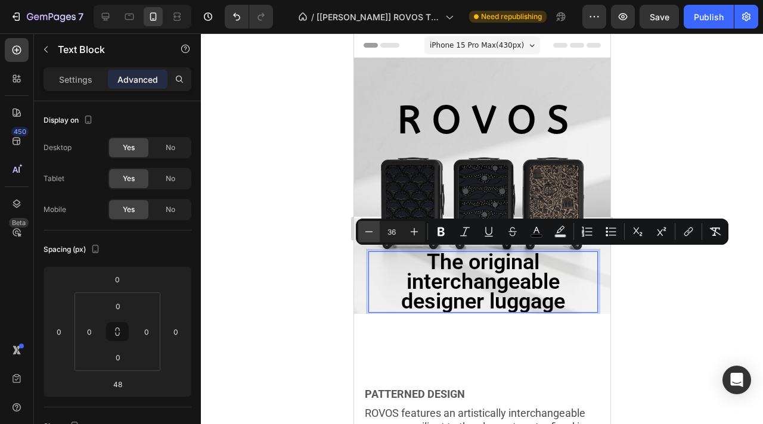
click at [373, 234] on icon "Editor contextual toolbar" at bounding box center [369, 232] width 12 height 12
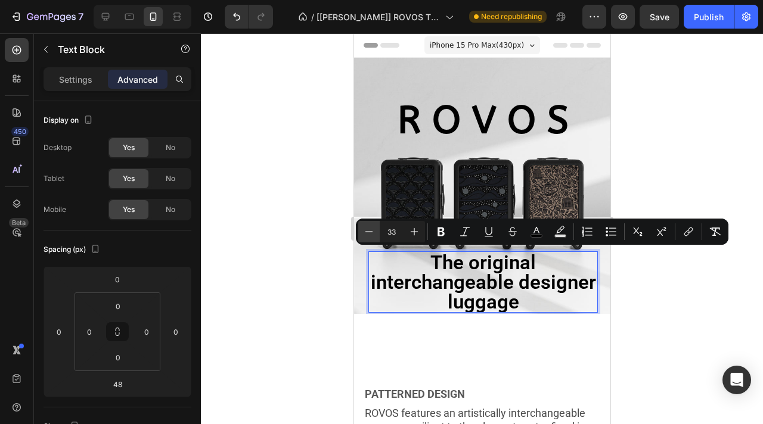
click at [373, 234] on icon "Editor contextual toolbar" at bounding box center [369, 232] width 12 height 12
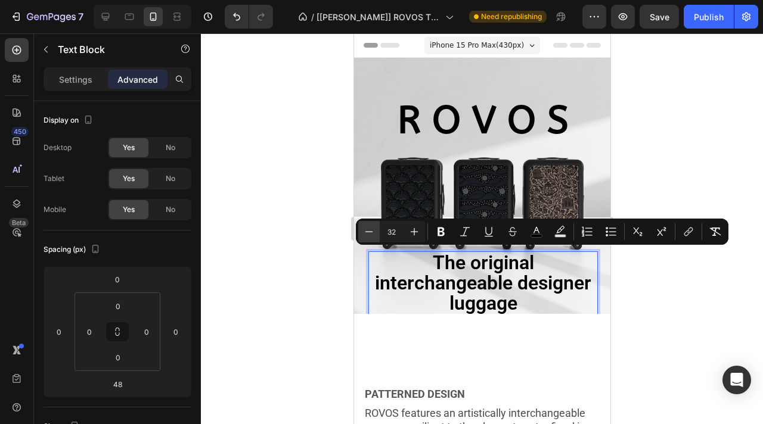
click at [373, 234] on icon "Editor contextual toolbar" at bounding box center [369, 232] width 12 height 12
type input "29"
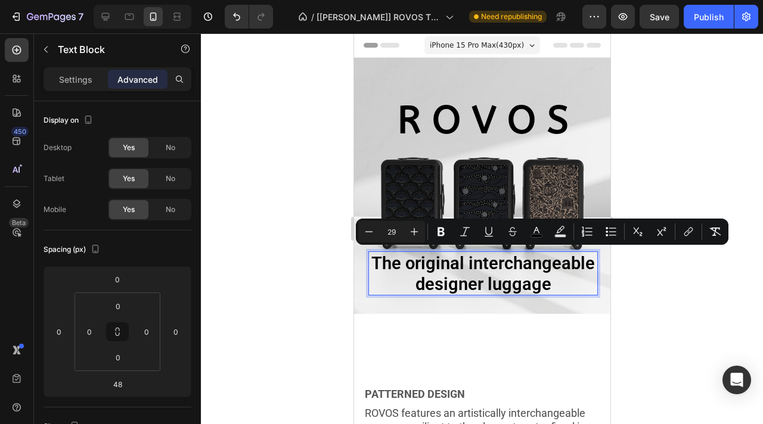
click at [676, 302] on div at bounding box center [482, 228] width 562 height 391
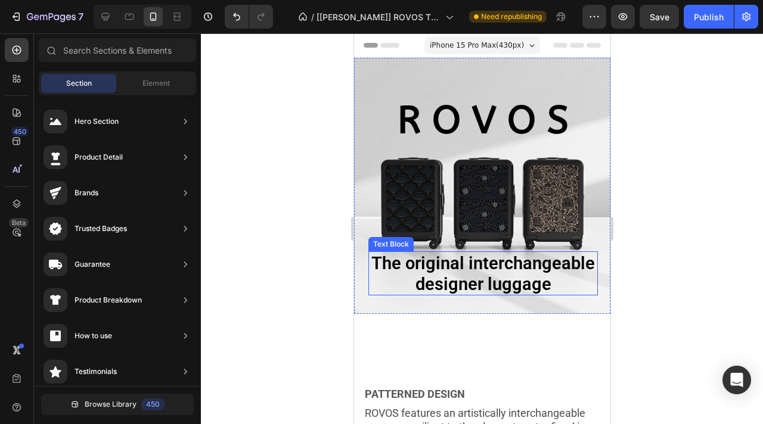
click at [515, 266] on span "The original interchangeable designer luggage" at bounding box center [483, 273] width 224 height 41
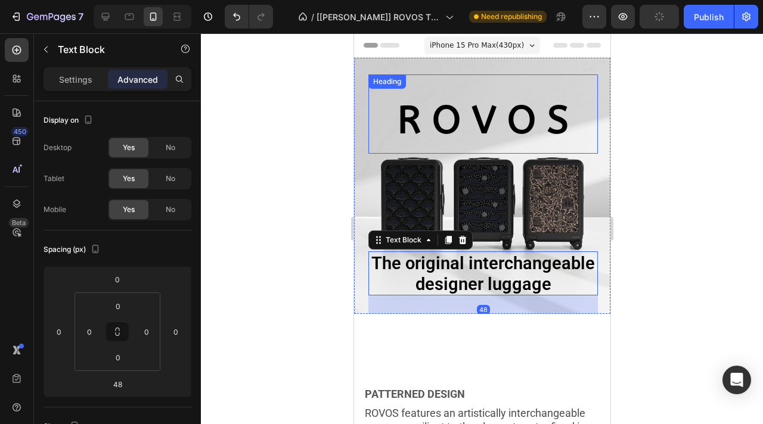
click at [501, 117] on strong "R O V O S" at bounding box center [482, 120] width 171 height 45
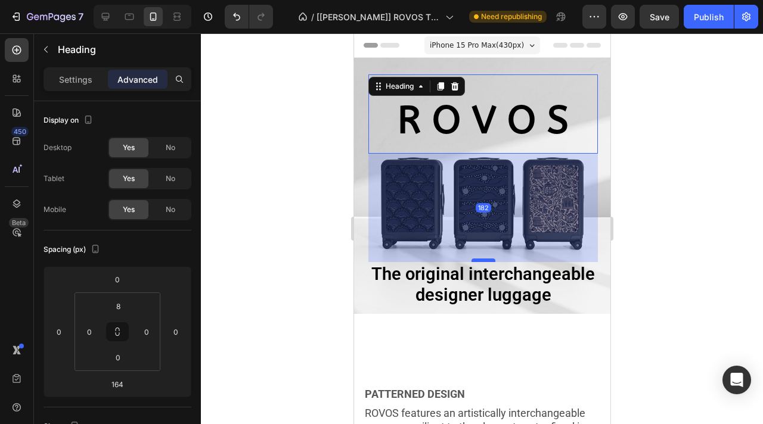
drag, startPoint x: 486, startPoint y: 250, endPoint x: 486, endPoint y: 261, distance: 10.7
click at [486, 261] on div at bounding box center [483, 261] width 24 height 4
type input "182"
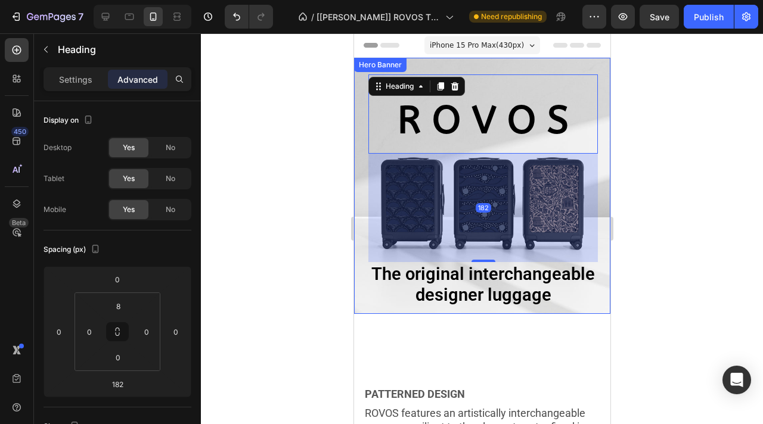
click at [657, 283] on div at bounding box center [482, 228] width 562 height 391
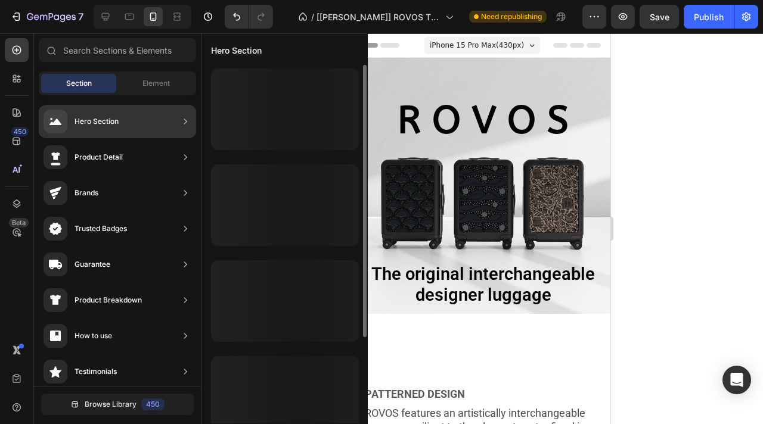
click at [103, 17] on icon at bounding box center [106, 17] width 8 height 8
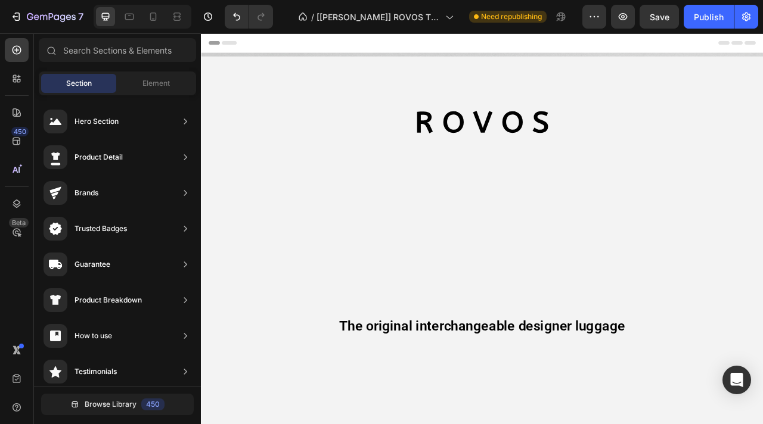
scroll to position [45, 0]
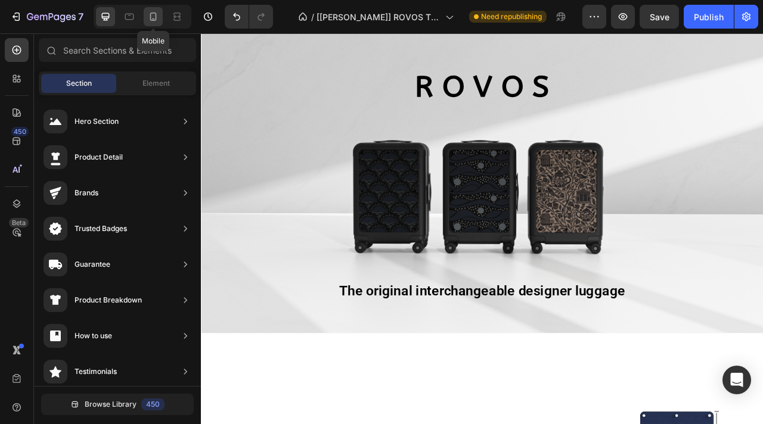
click at [150, 23] on div at bounding box center [153, 16] width 19 height 19
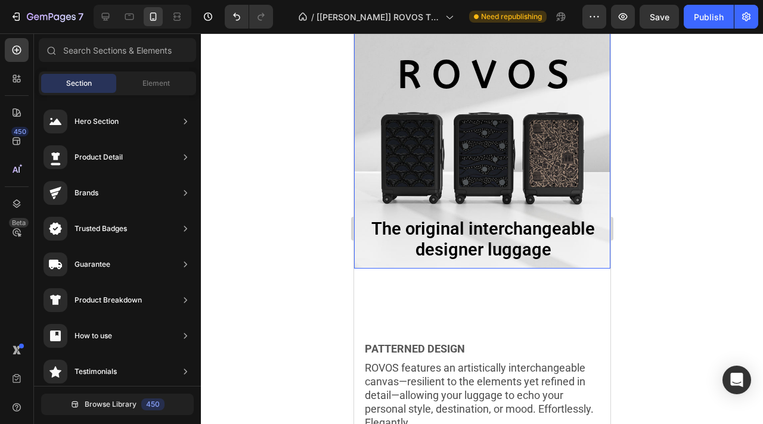
click at [368, 173] on div "⁠⁠⁠⁠⁠⁠⁠ R O V O S Heading The original interchangeable designer luggage Text Bl…" at bounding box center [482, 159] width 229 height 260
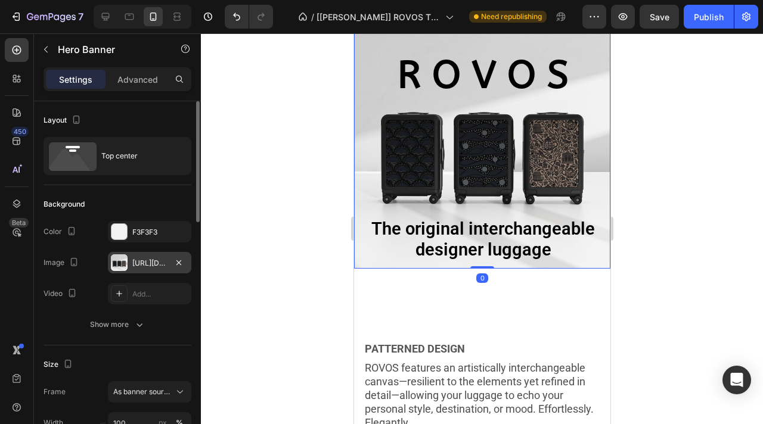
click at [148, 268] on div "https://cdn.shopify.com/s/files/1/0917/7936/7278/files/gempages_571006732801672…" at bounding box center [149, 263] width 35 height 11
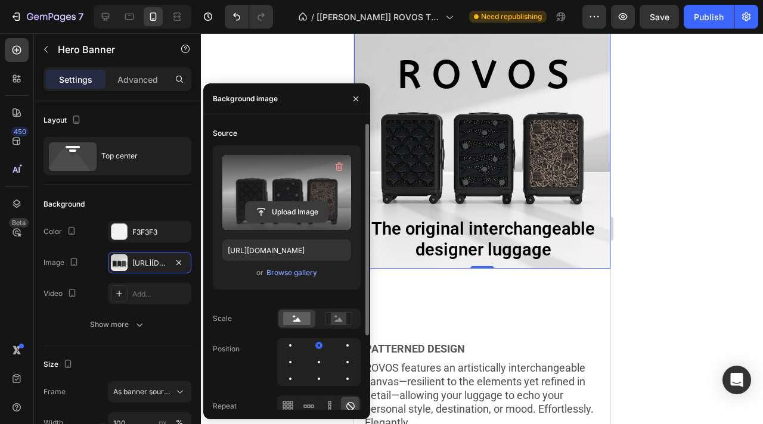
click at [291, 212] on input "file" at bounding box center [287, 212] width 82 height 20
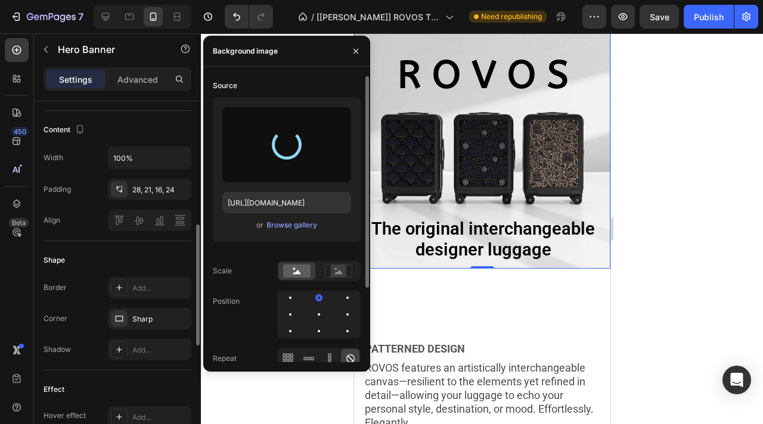
type input "https://cdn.shopify.com/s/files/1/0917/7936/7278/files/gempages_571006732801672…"
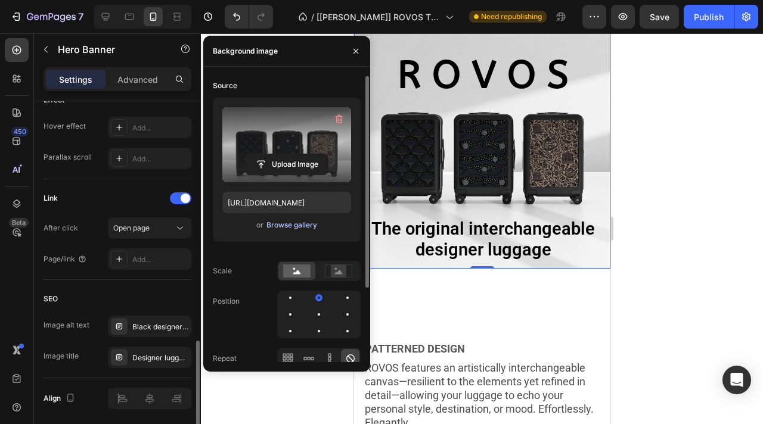
scroll to position [648, 0]
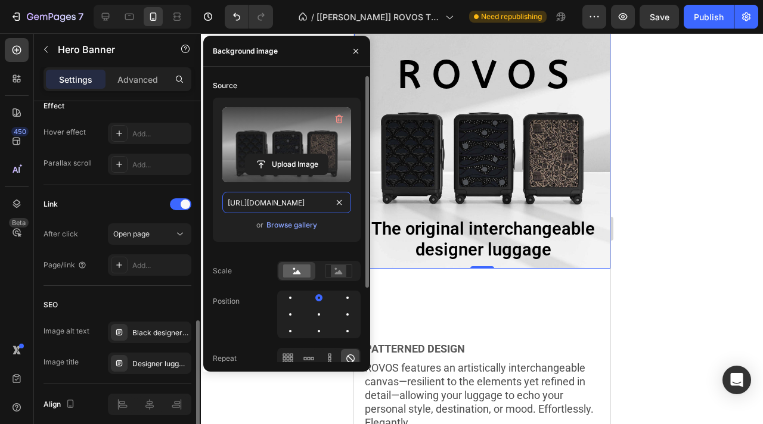
click at [305, 204] on input "https://cdn.shopify.com/s/files/1/0917/7936/7278/files/gempages_571006732801672…" at bounding box center [286, 202] width 129 height 21
click at [306, 205] on input "https://cdn.shopify.com/s/files/1/0917/7936/7278/files/gempages_571006732801672…" at bounding box center [286, 202] width 129 height 21
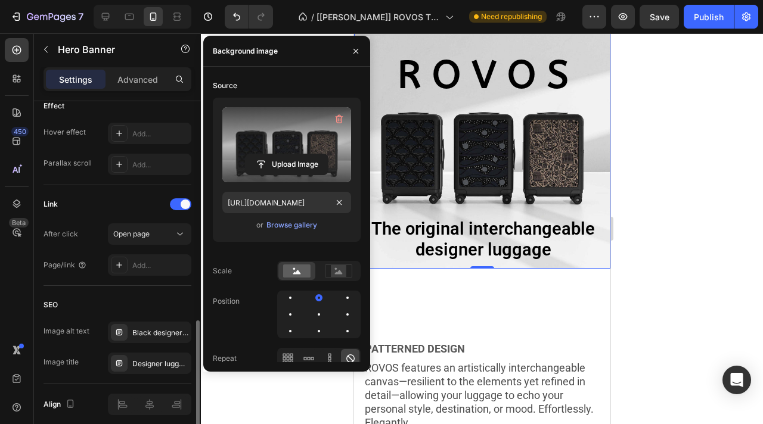
click at [138, 197] on div "Link" at bounding box center [118, 204] width 148 height 19
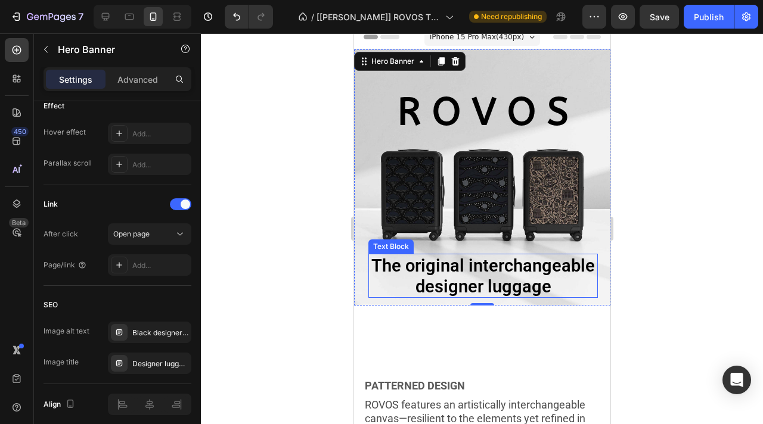
scroll to position [0, 0]
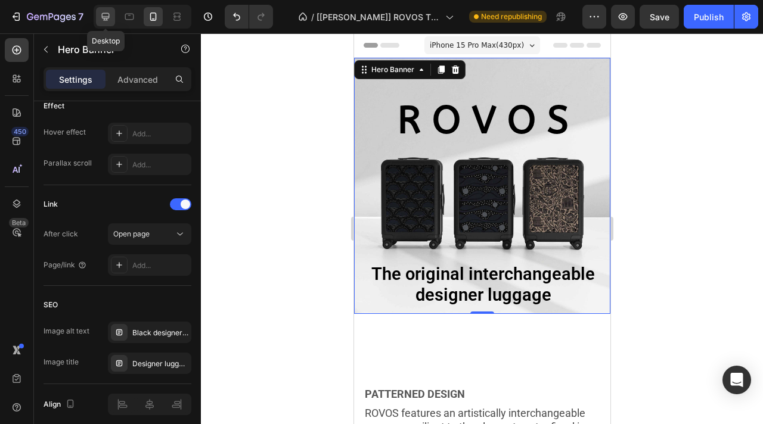
click at [104, 18] on icon at bounding box center [106, 17] width 8 height 8
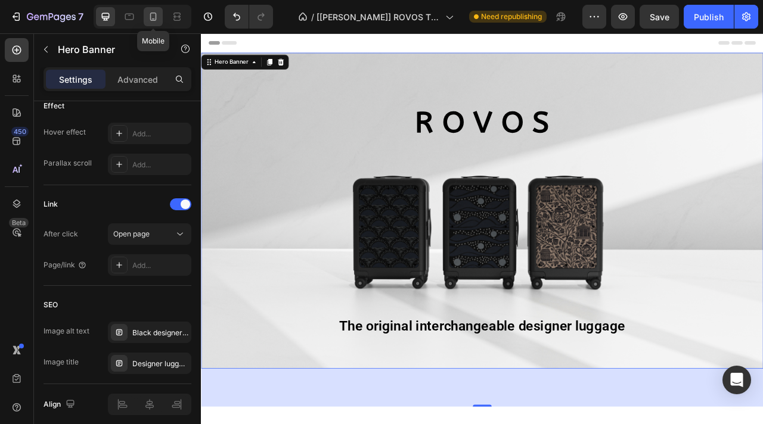
click at [148, 23] on div at bounding box center [153, 16] width 19 height 19
type input "100%"
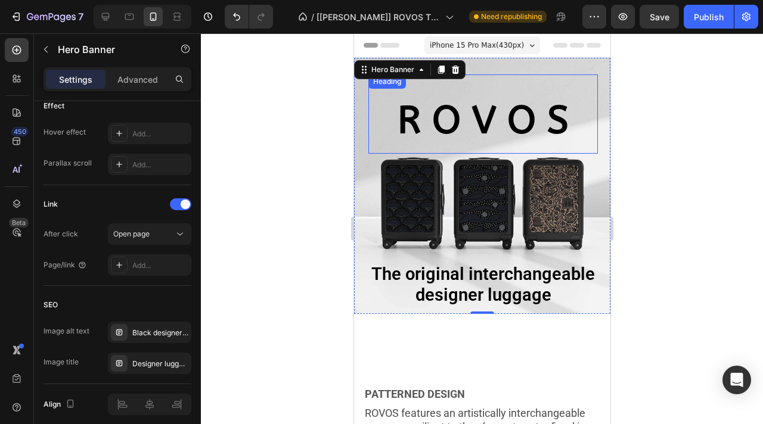
click at [370, 147] on p "⁠⁠⁠⁠⁠⁠⁠ R O V O S" at bounding box center [482, 116] width 227 height 72
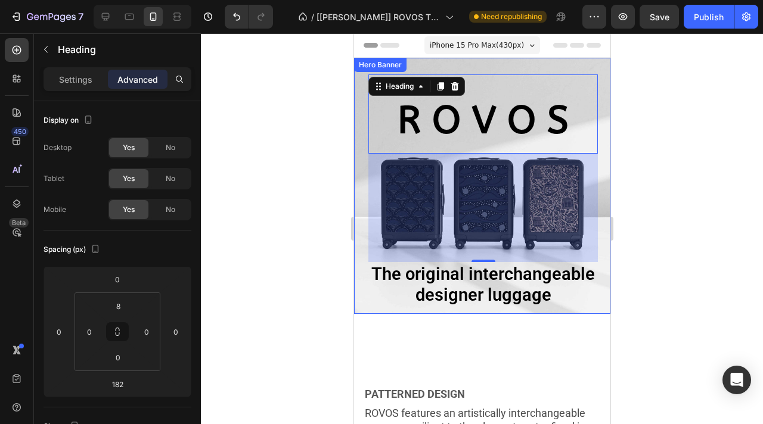
click at [363, 166] on div "⁠⁠⁠⁠⁠⁠⁠ R O V O S Heading 182 The original interchangeable designer luggage Tex…" at bounding box center [481, 201] width 256 height 287
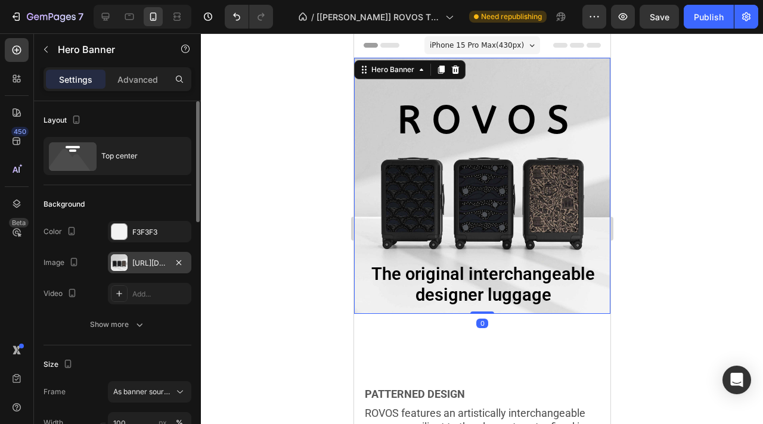
click at [154, 260] on div "https://cdn.shopify.com/s/files/1/0917/7936/7278/files/gempages_571006732801672…" at bounding box center [149, 263] width 35 height 11
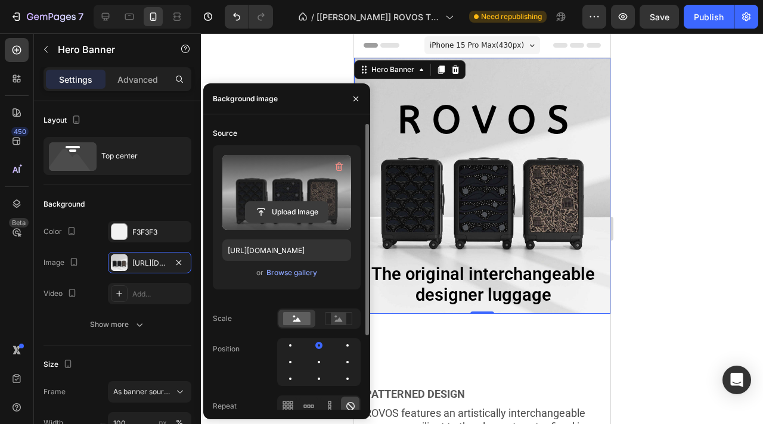
click at [291, 215] on input "file" at bounding box center [287, 212] width 82 height 20
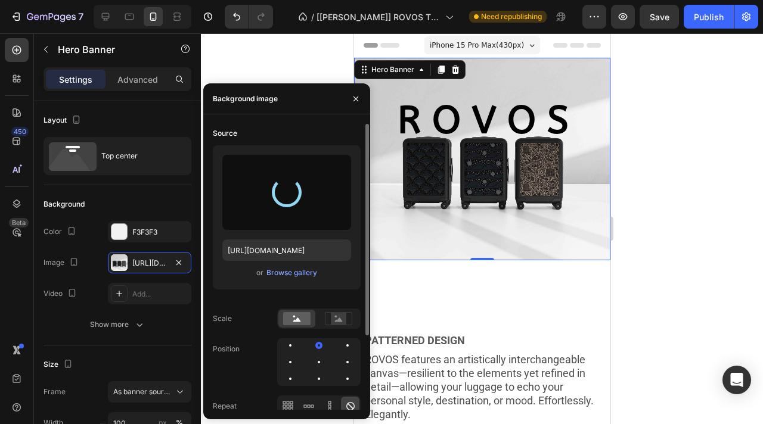
type input "https://cdn.shopify.com/s/files/1/0917/7936/7278/files/gempages_571006732801672…"
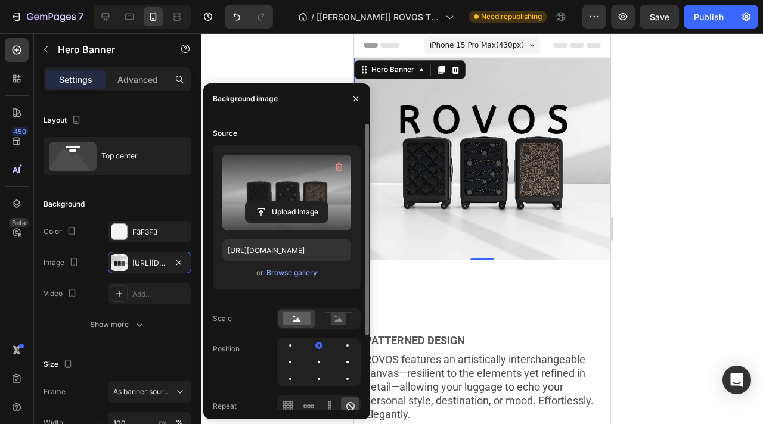
click at [666, 232] on div at bounding box center [482, 228] width 562 height 391
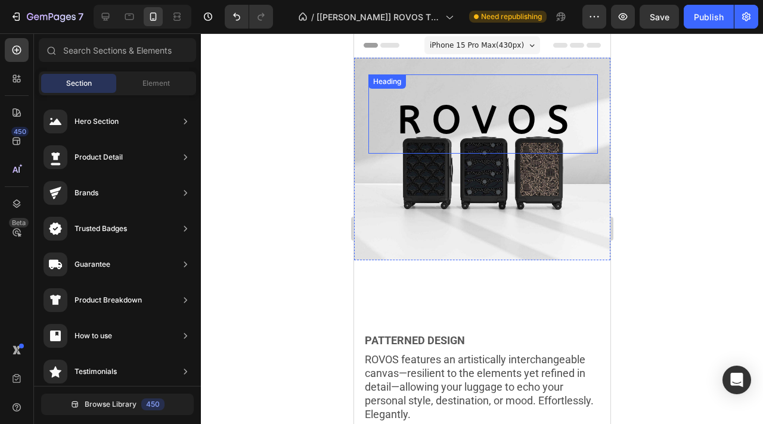
click at [515, 113] on strong "R O V O S" at bounding box center [482, 120] width 171 height 45
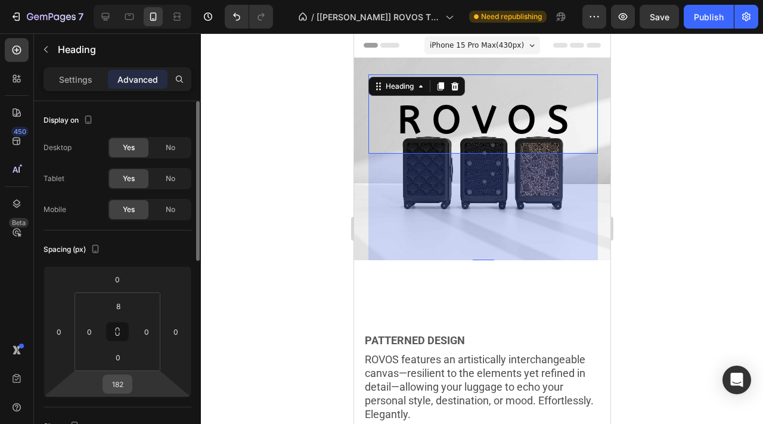
click at [122, 380] on input "182" at bounding box center [117, 384] width 24 height 18
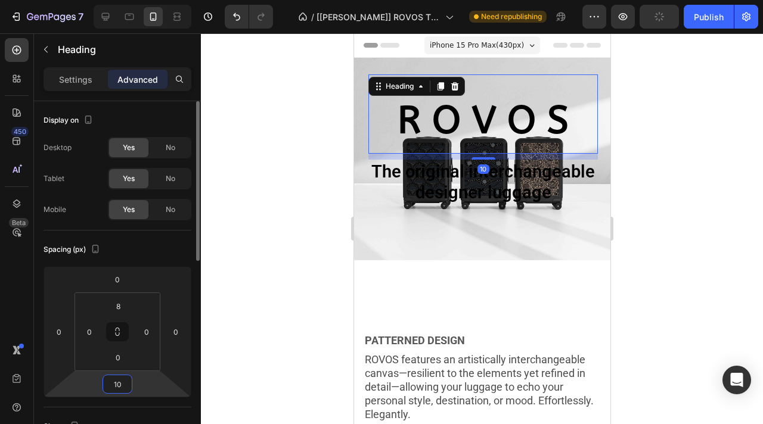
type input "100"
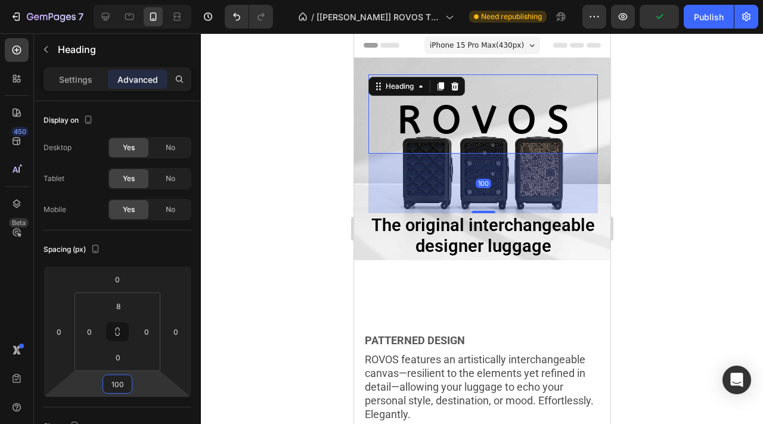
click at [657, 250] on div at bounding box center [482, 228] width 562 height 391
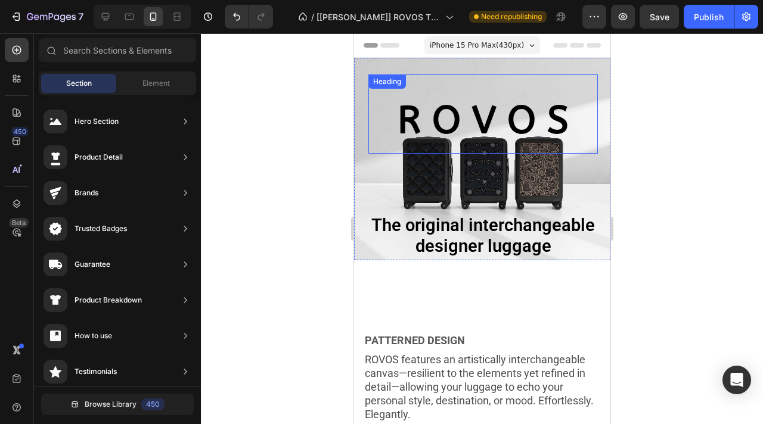
click at [514, 119] on strong "R O V O S" at bounding box center [482, 120] width 171 height 45
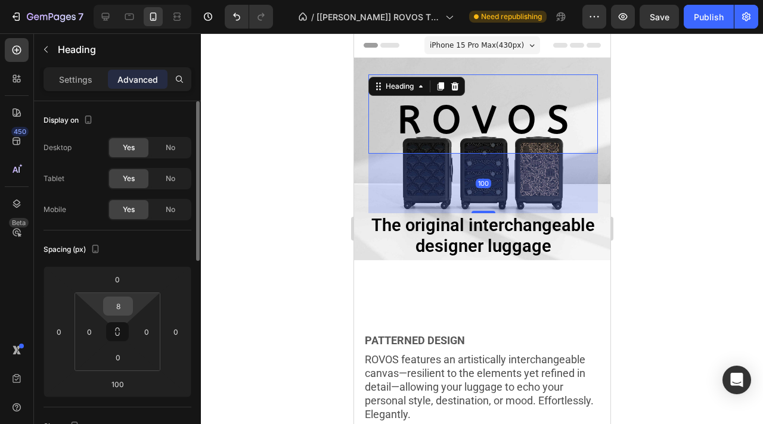
click at [120, 306] on input "8" at bounding box center [118, 306] width 24 height 18
type input "0"
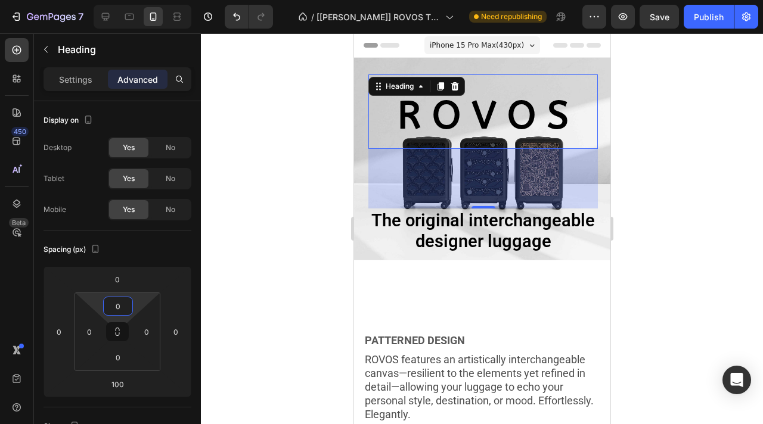
click at [697, 215] on div at bounding box center [482, 228] width 562 height 391
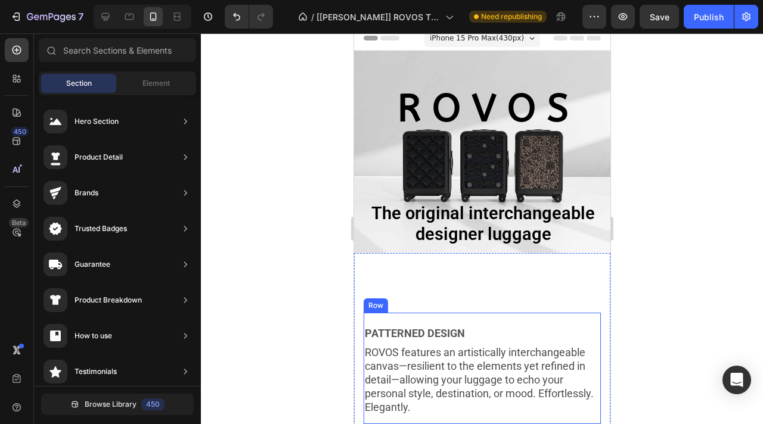
scroll to position [5, 0]
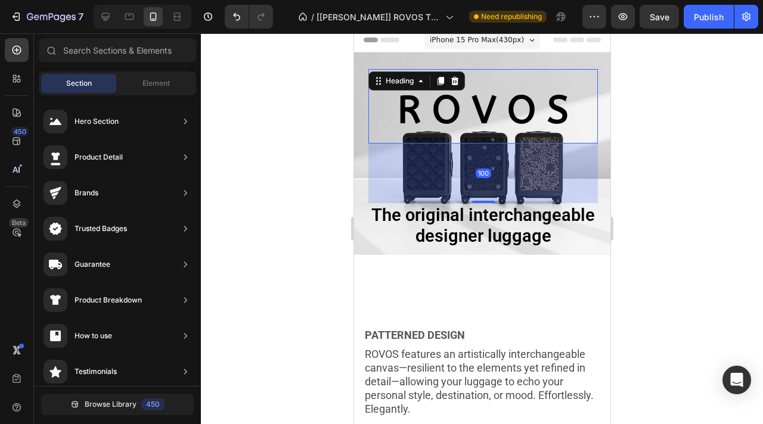
click at [526, 111] on strong "R O V O S" at bounding box center [482, 110] width 171 height 45
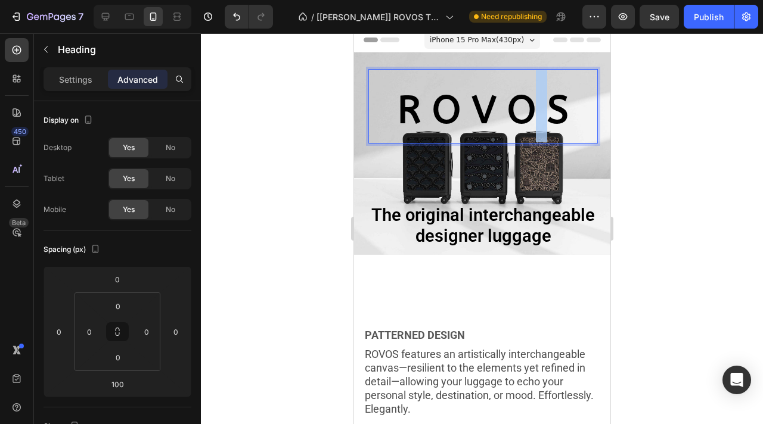
click at [522, 111] on strong "R O V O S" at bounding box center [482, 110] width 171 height 45
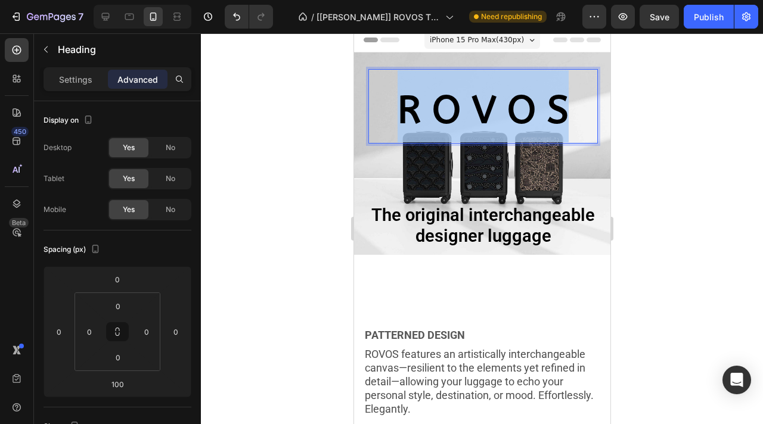
click at [522, 111] on strong "R O V O S" at bounding box center [482, 110] width 171 height 45
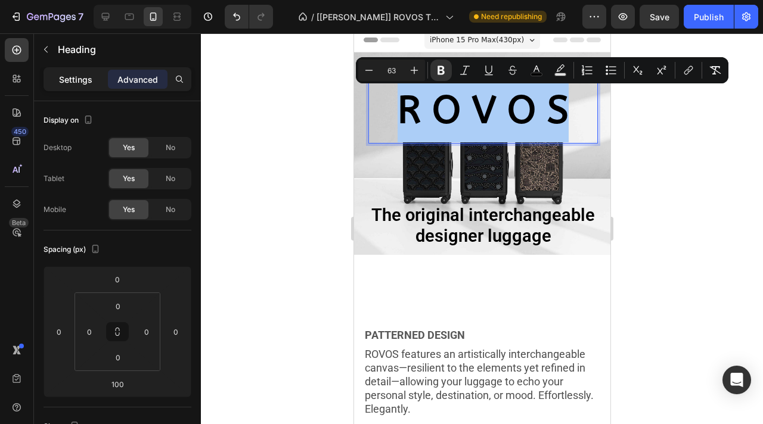
click at [91, 79] on p "Settings" at bounding box center [75, 79] width 33 height 13
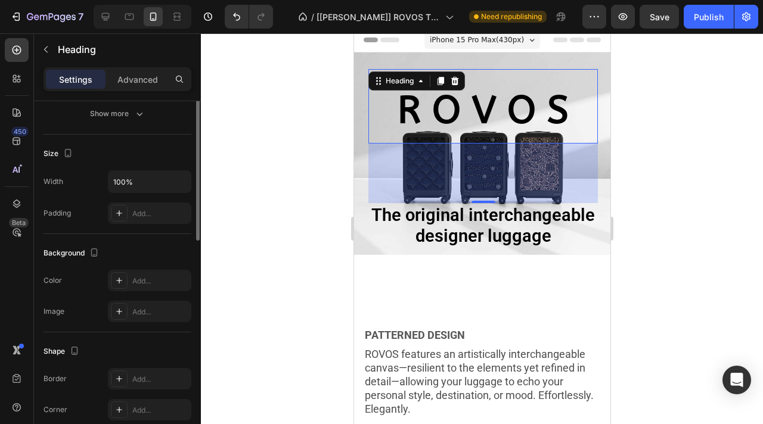
scroll to position [246, 0]
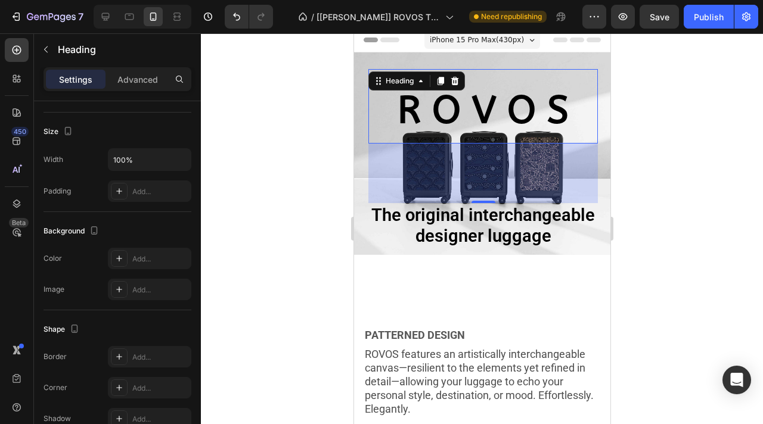
click at [687, 208] on div at bounding box center [482, 228] width 562 height 391
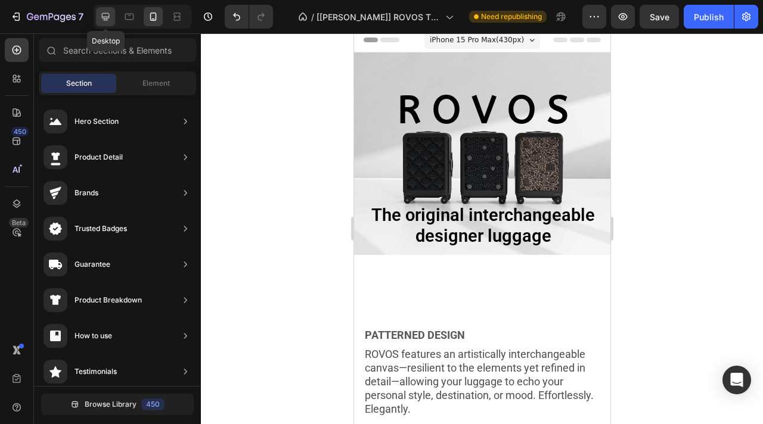
click at [106, 19] on icon at bounding box center [106, 17] width 8 height 8
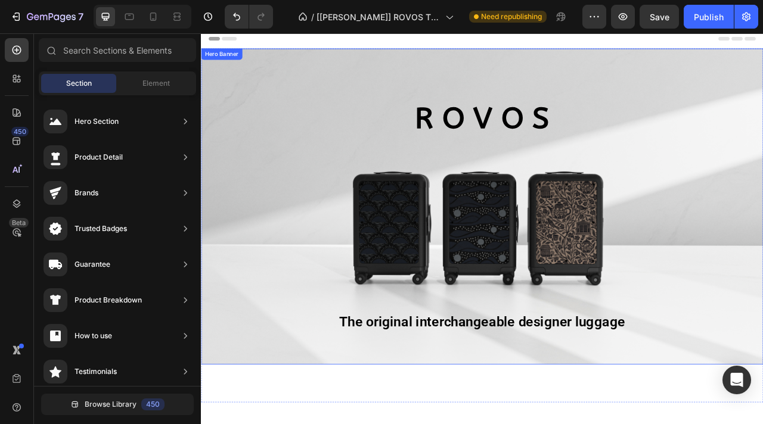
click at [287, 247] on div "⁠⁠⁠⁠⁠⁠⁠ R O V O S Heading The original interchangeable designer luggage Text Bl…" at bounding box center [558, 260] width 673 height 354
